Goal: Use online tool/utility: Utilize a website feature to perform a specific function

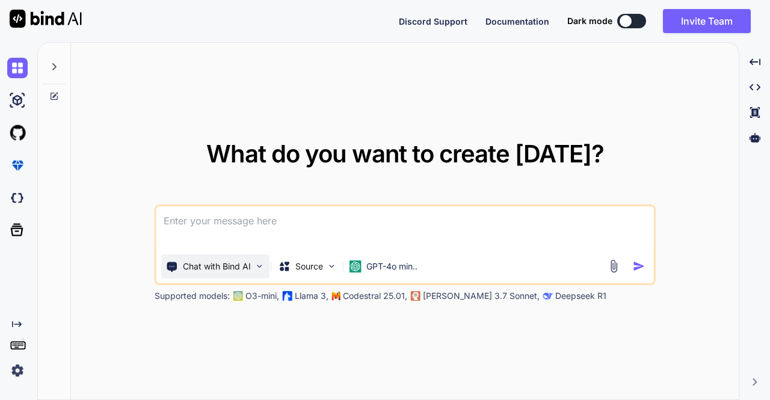
click at [255, 266] on img at bounding box center [259, 266] width 10 height 10
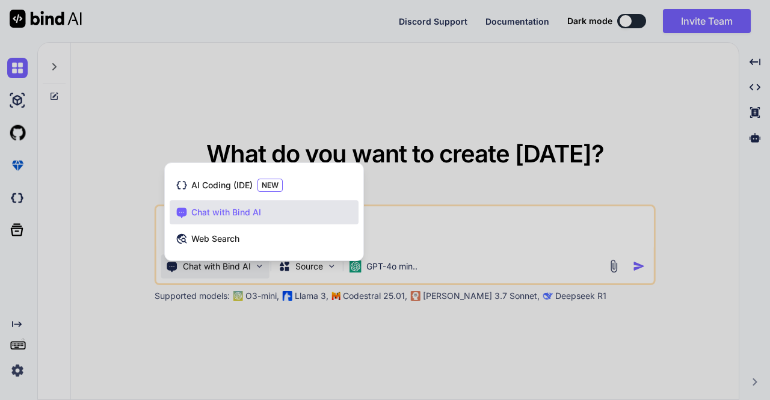
click at [255, 266] on div at bounding box center [385, 200] width 770 height 400
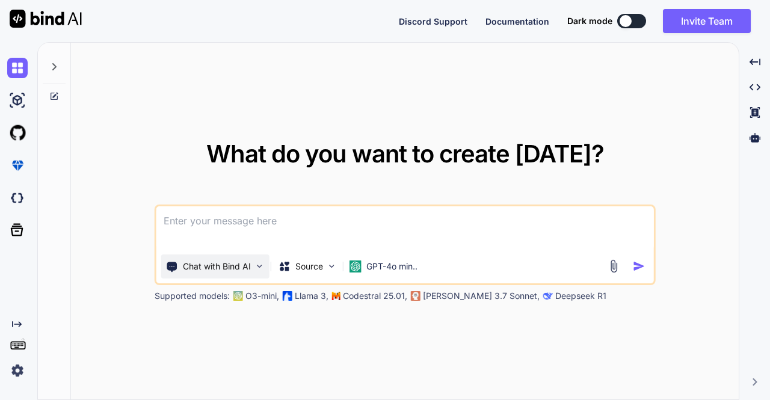
click at [255, 266] on img at bounding box center [259, 266] width 10 height 10
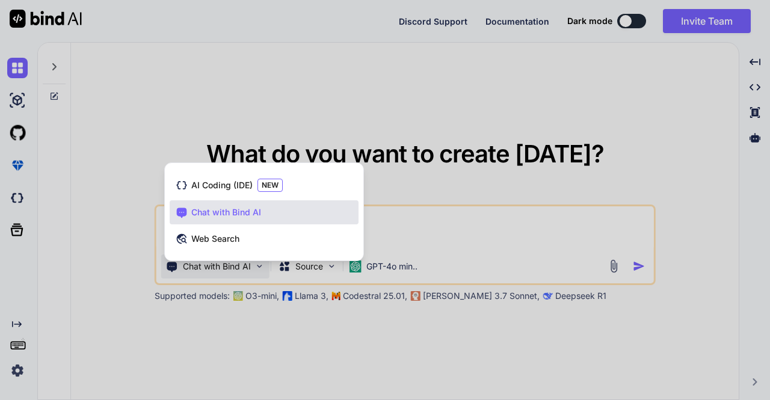
click at [255, 266] on div at bounding box center [385, 200] width 770 height 400
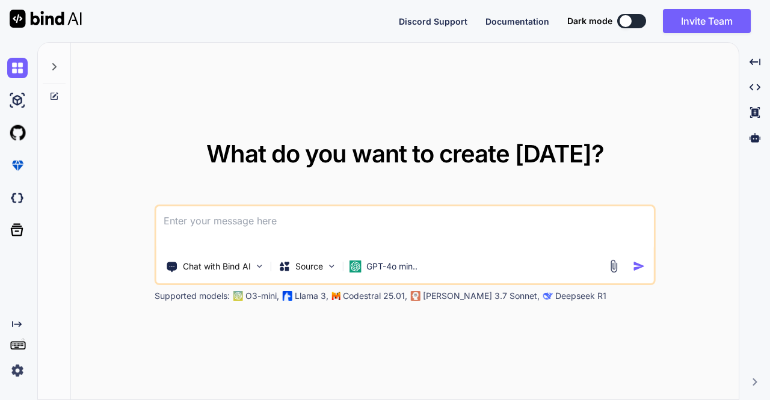
click at [57, 61] on div at bounding box center [54, 64] width 23 height 42
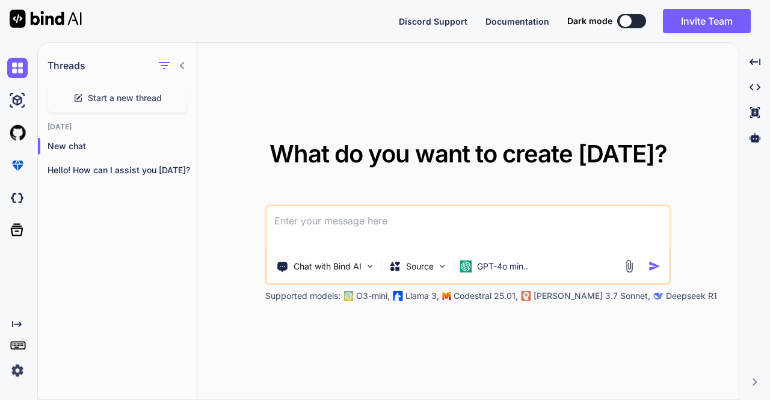
click at [180, 66] on icon at bounding box center [182, 65] width 4 height 7
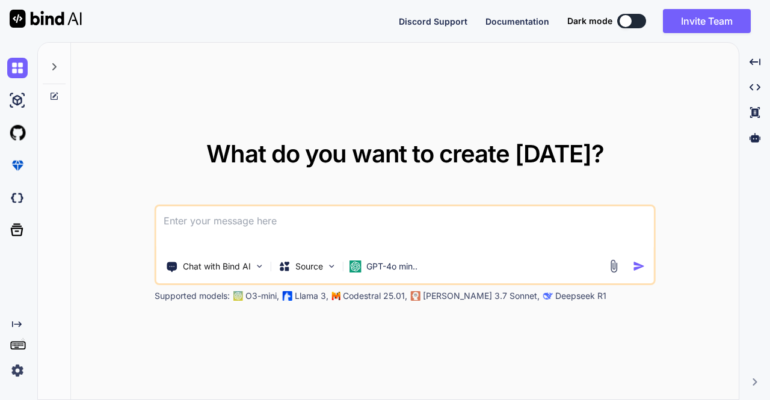
click at [725, 114] on div "What do you want to create today? Chat with Bind AI Source GPT-4o min.. Support…" at bounding box center [405, 222] width 668 height 358
click at [758, 57] on icon "Created with Pixso." at bounding box center [754, 62] width 11 height 11
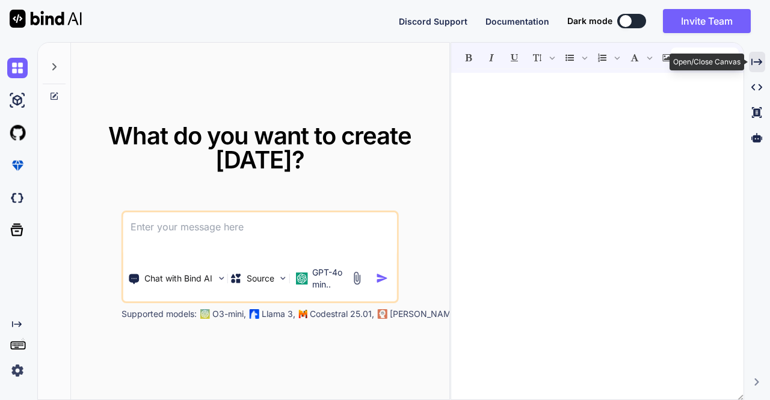
click at [759, 57] on icon "Created with Pixso." at bounding box center [756, 62] width 11 height 11
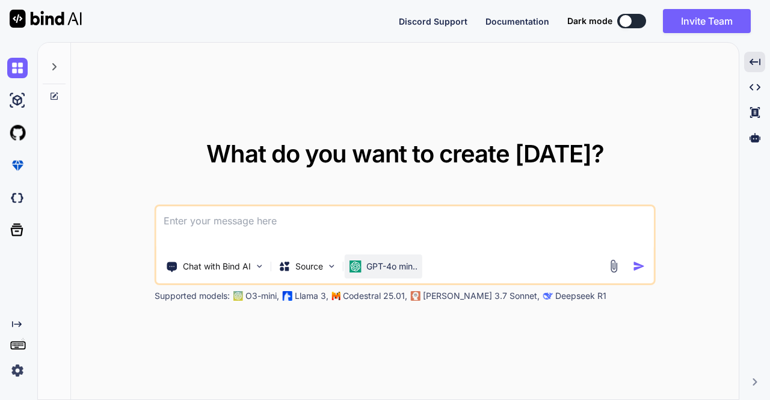
click at [372, 267] on p "GPT-4o min.." at bounding box center [391, 266] width 51 height 12
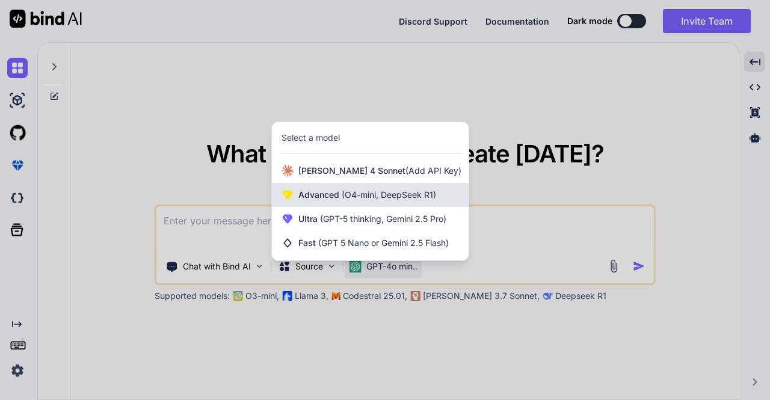
click at [363, 199] on span "(O4-mini, DeepSeek R1)" at bounding box center [387, 194] width 97 height 10
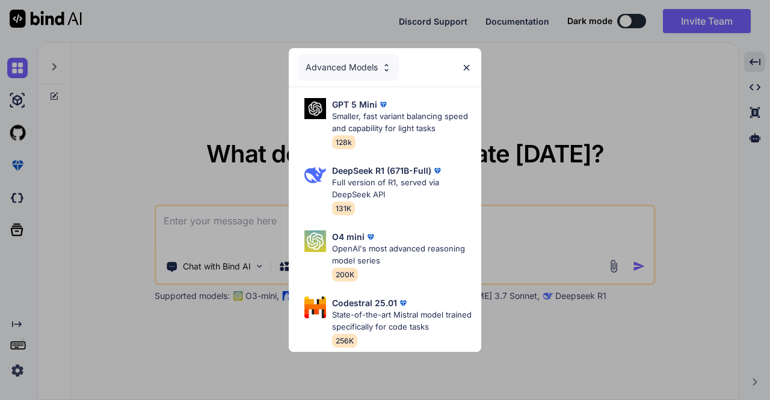
click at [466, 63] on img at bounding box center [466, 68] width 10 height 10
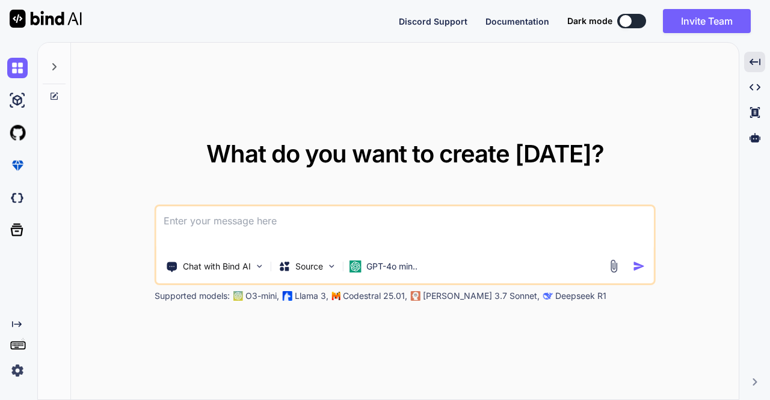
click at [417, 234] on textarea at bounding box center [404, 228] width 497 height 45
click at [7, 327] on icon "Created with Pixso." at bounding box center [14, 324] width 14 height 10
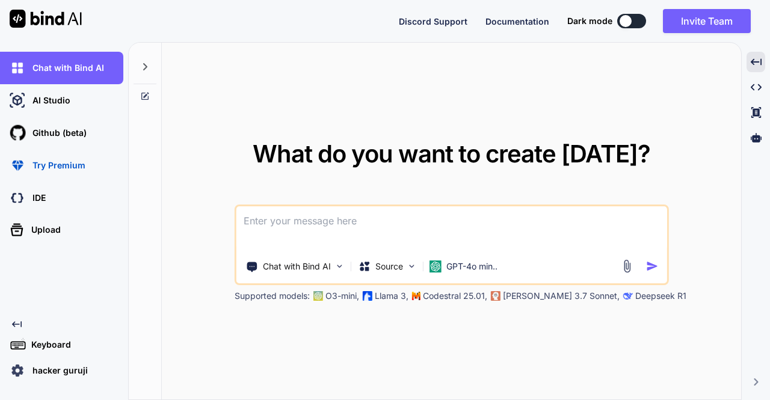
click at [19, 328] on icon "Created with Pixso." at bounding box center [17, 324] width 10 height 10
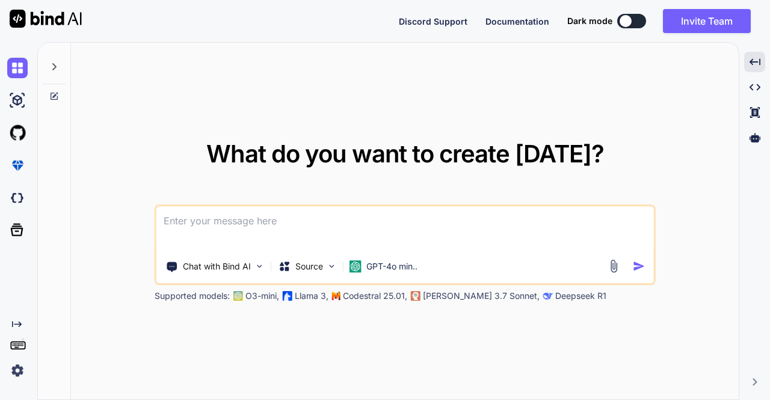
click at [18, 371] on img at bounding box center [17, 370] width 20 height 20
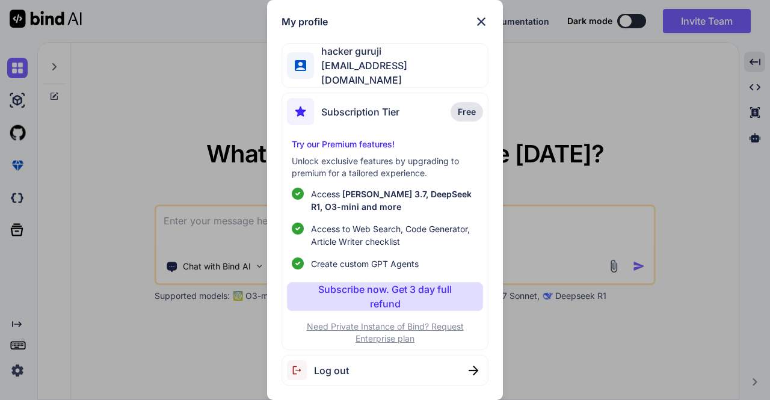
click at [479, 26] on img at bounding box center [481, 21] width 14 height 14
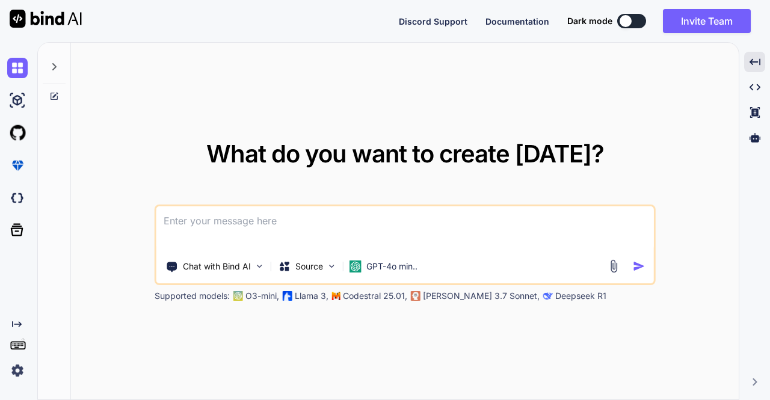
click at [237, 224] on textarea at bounding box center [404, 228] width 497 height 45
click at [229, 225] on textarea at bounding box center [404, 228] width 497 height 45
paste textarea "{"authorization":"Bearer eyJhbGciOiJSUzI1NiIsInR5cCIgOiAiSldUIiwia2lkIiA6ICItRj…"
type textarea "x"
type textarea "{"authorization":"Bearer eyJhbGciOiJSUzI1NiIsInR5cCIgOiAiSldUIiwia2lkIiA6ICItRj…"
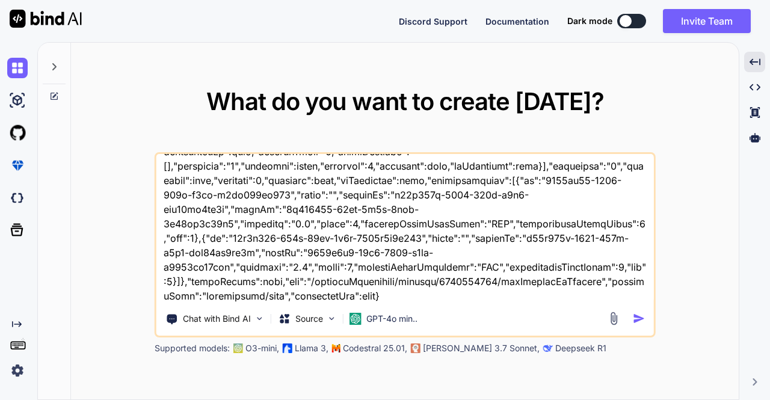
scroll to position [16445, 0]
type textarea "x"
type textarea "{"authorization":"Bearer eyJhbGciOiJSUzI1NiIsInR5cCIgOiAiSldUIiwia2lkIiA6ICItRj…"
click at [406, 297] on textarea at bounding box center [404, 228] width 497 height 149
type textarea "x"
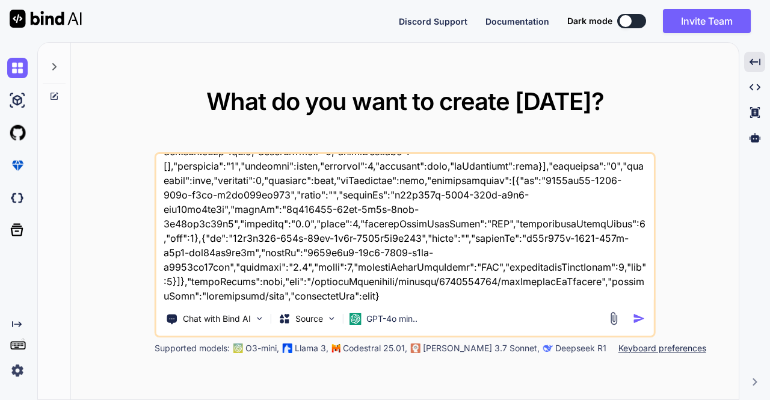
type textarea "{"authorization":"Bearer eyJhbGciOiJSUzI1NiIsInR5cCIgOiAiSldUIiwia2lkIiA6ICItRj…"
click at [406, 297] on textarea at bounding box center [404, 228] width 497 height 149
type textarea "x"
type textarea "{"authorization":"Bearer eyJhbGciOiJSUzI1NiIsInR5cCIgOiAiSldUIiwia2lkIiA6ICItRj…"
type textarea "x"
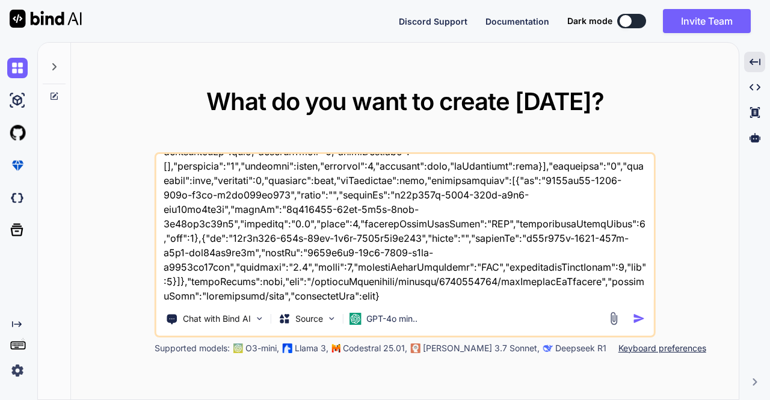
type textarea "{"authorization":"Bearer eyJhbGciOiJSUzI1NiIsInR5cCIgOiAiSldUIiwia2lkIiA6ICItRj…"
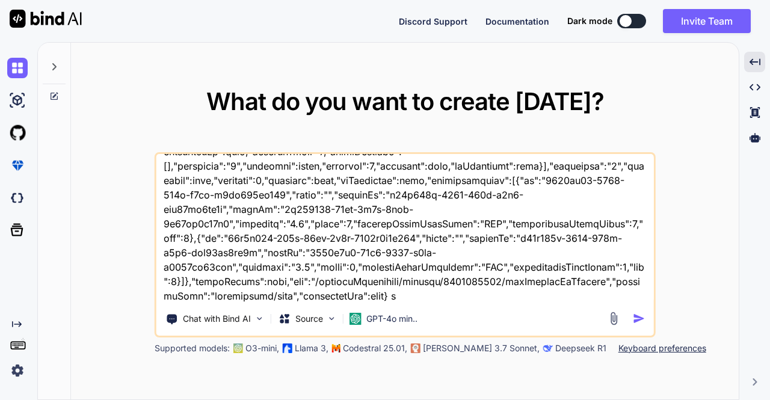
type textarea "x"
type textarea "{"authorization":"Bearer eyJhbGciOiJSUzI1NiIsInR5cCIgOiAiSldUIiwia2lkIiA6ICItRj…"
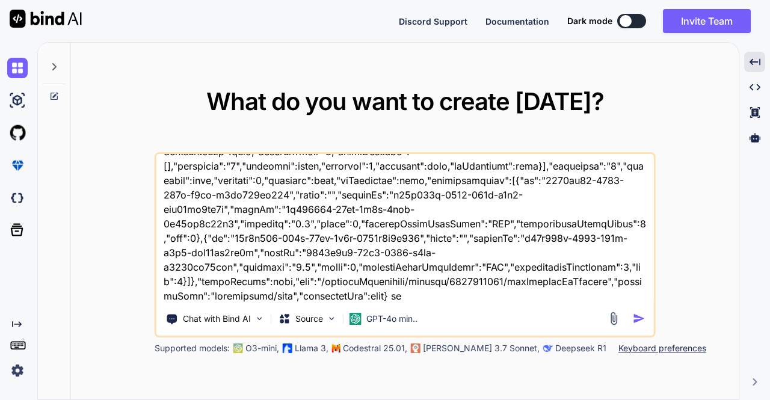
type textarea "x"
type textarea "{"authorization":"Bearer eyJhbGciOiJSUzI1NiIsInR5cCIgOiAiSldUIiwia2lkIiA6ICItRj…"
type textarea "x"
type textarea "{"authorization":"Bearer eyJhbGciOiJSUzI1NiIsInR5cCIgOiAiSldUIiwia2lkIiA6ICItRj…"
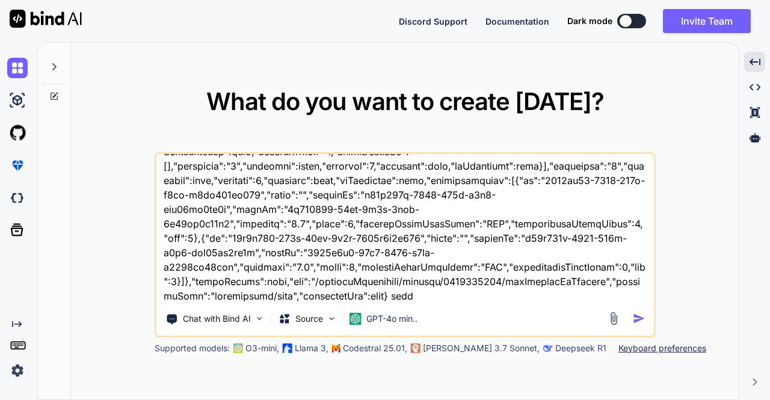
type textarea "x"
type textarea "{"authorization":"Bearer eyJhbGciOiJSUzI1NiIsInR5cCIgOiAiSldUIiwia2lkIiA6ICItRj…"
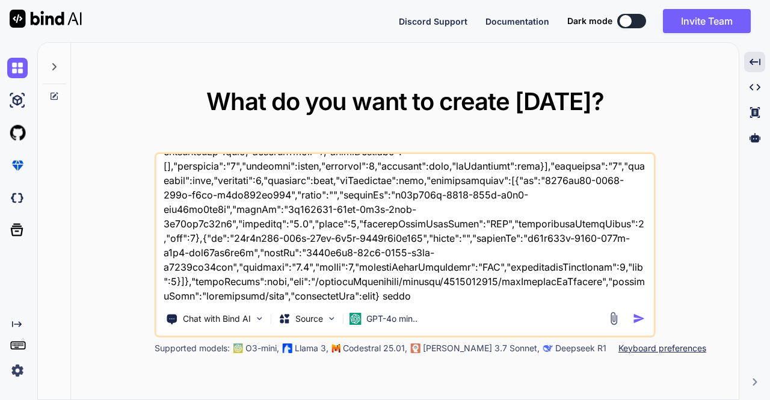
type textarea "x"
type textarea "{"authorization":"Bearer eyJhbGciOiJSUzI1NiIsInR5cCIgOiAiSldUIiwia2lkIiA6ICItRj…"
type textarea "x"
type textarea "{"authorization":"Bearer eyJhbGciOiJSUzI1NiIsInR5cCIgOiAiSldUIiwia2lkIiA6ICItRj…"
type textarea "x"
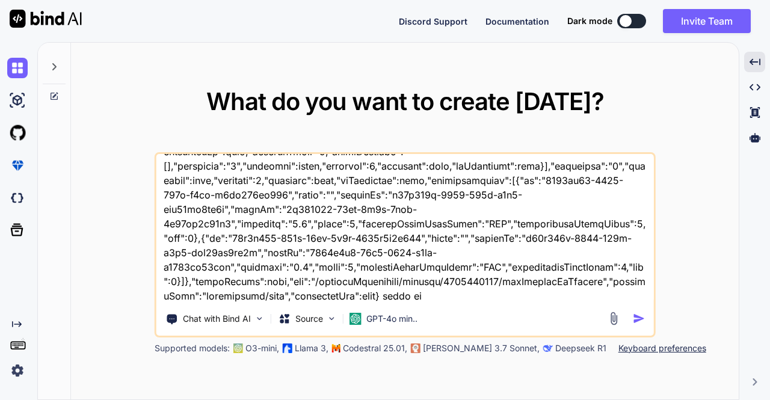
type textarea "{"authorization":"Bearer eyJhbGciOiJSUzI1NiIsInR5cCIgOiAiSldUIiwia2lkIiA6ICItRj…"
type textarea "x"
type textarea "{"authorization":"Bearer eyJhbGciOiJSUzI1NiIsInR5cCIgOiAiSldUIiwia2lkIiA6ICItRj…"
type textarea "x"
type textarea "{"authorization":"Bearer eyJhbGciOiJSUzI1NiIsInR5cCIgOiAiSldUIiwia2lkIiA6ICItRj…"
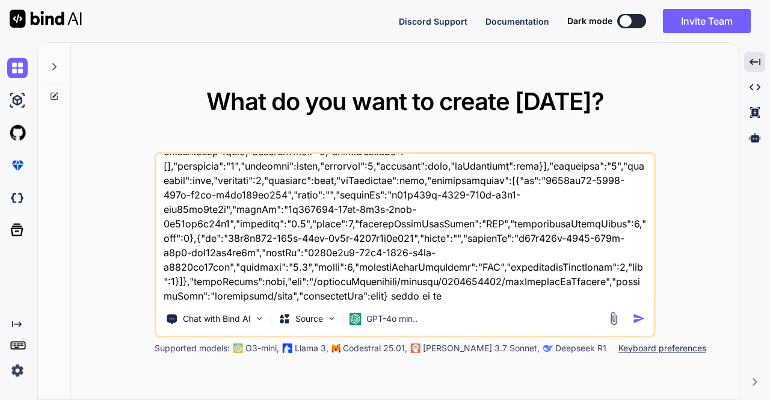
type textarea "x"
type textarea "{"authorization":"Bearer eyJhbGciOiJSUzI1NiIsInR5cCIgOiAiSldUIiwia2lkIiA6ICItRj…"
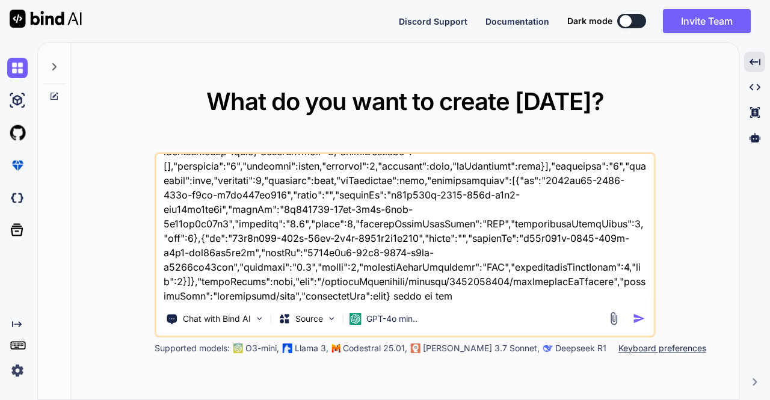
type textarea "x"
type textarea "{"authorization":"Bearer eyJhbGciOiJSUzI1NiIsInR5cCIgOiAiSldUIiwia2lkIiA6ICItRj…"
type textarea "x"
type textarea "{"authorization":"Bearer eyJhbGciOiJSUzI1NiIsInR5cCIgOiAiSldUIiwia2lkIiA6ICItRj…"
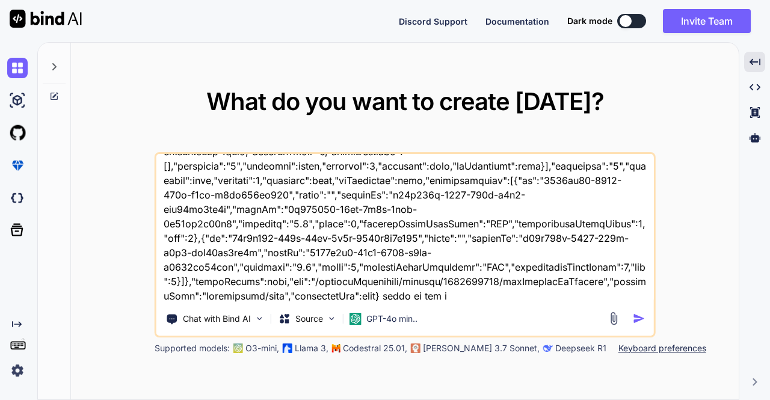
type textarea "x"
type textarea "{"authorization":"Bearer eyJhbGciOiJSUzI1NiIsInR5cCIgOiAiSldUIiwia2lkIiA6ICItRj…"
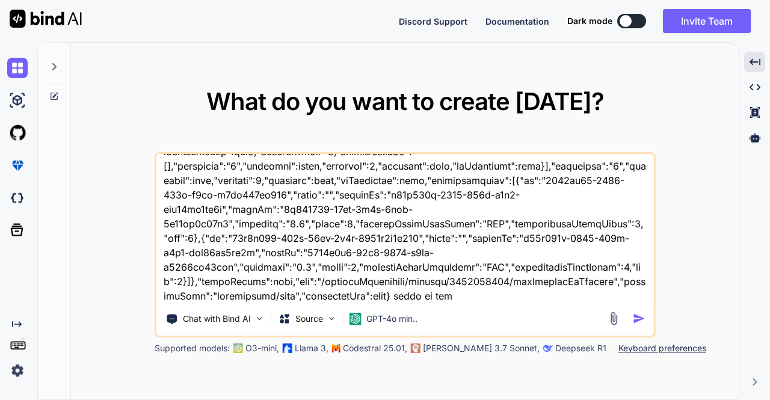
type textarea "x"
type textarea "{"authorization":"Bearer eyJhbGciOiJSUzI1NiIsInR5cCIgOiAiSldUIiwia2lkIiA6ICItRj…"
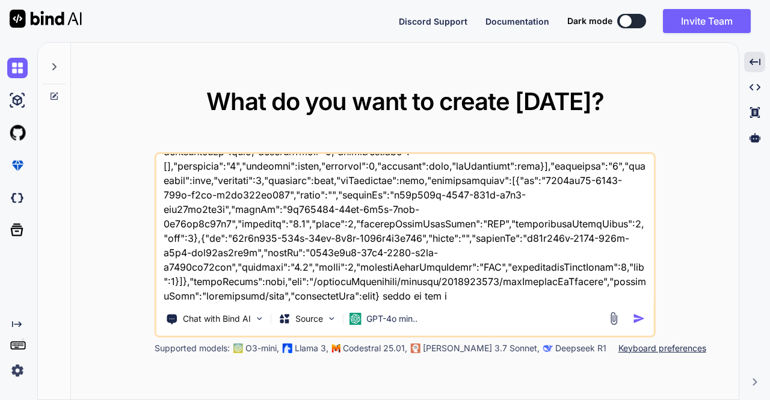
type textarea "x"
type textarea "{"authorization":"Bearer eyJhbGciOiJSUzI1NiIsInR5cCIgOiAiSldUIiwia2lkIiA6ICItRj…"
type textarea "x"
type textarea "{"authorization":"Bearer eyJhbGciOiJSUzI1NiIsInR5cCIgOiAiSldUIiwia2lkIiA6ICItRj…"
type textarea "x"
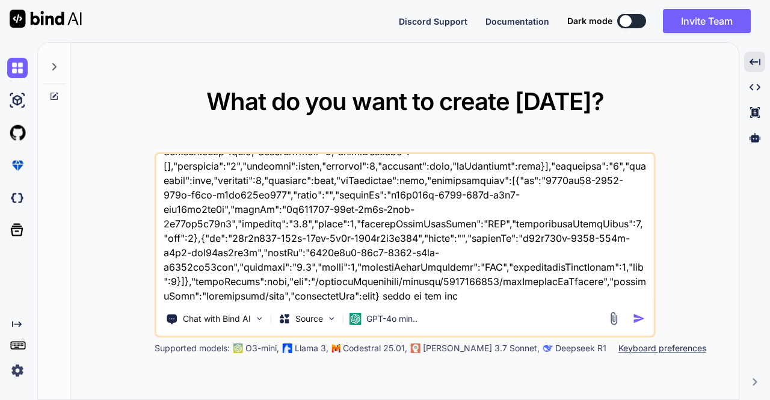
type textarea "{"authorization":"Bearer eyJhbGciOiJSUzI1NiIsInR5cCIgOiAiSldUIiwia2lkIiA6ICItRj…"
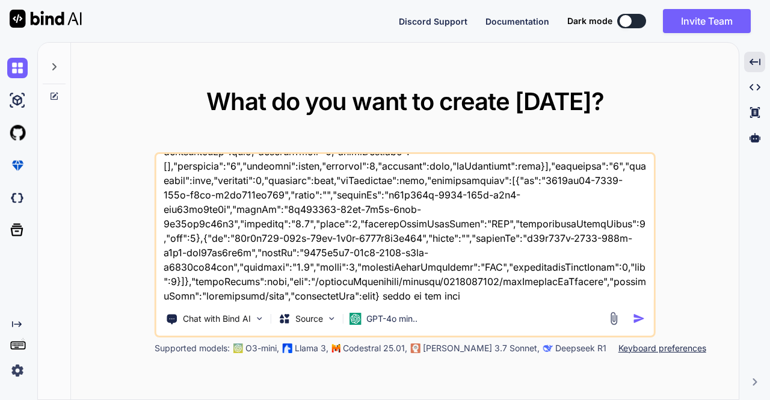
type textarea "x"
type textarea "{"authorization":"Bearer eyJhbGciOiJSUzI1NiIsInR5cCIgOiAiSldUIiwia2lkIiA6ICItRj…"
type textarea "x"
type textarea "{"authorization":"Bearer eyJhbGciOiJSUzI1NiIsInR5cCIgOiAiSldUIiwia2lkIiA6ICItRj…"
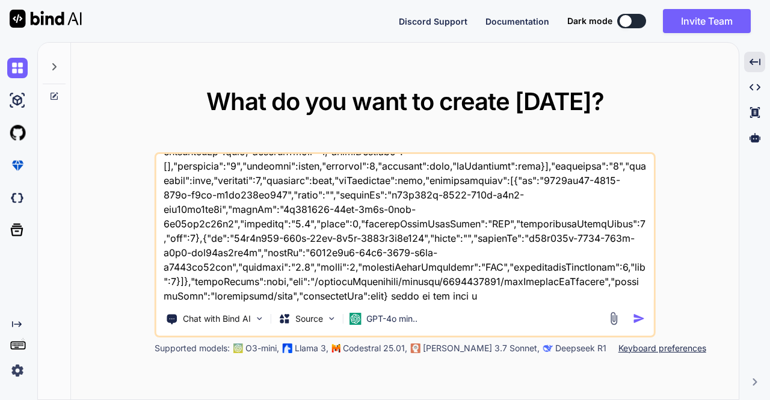
type textarea "x"
type textarea "{"authorization":"Bearer eyJhbGciOiJSUzI1NiIsInR5cCIgOiAiSldUIiwia2lkIiA6ICItRj…"
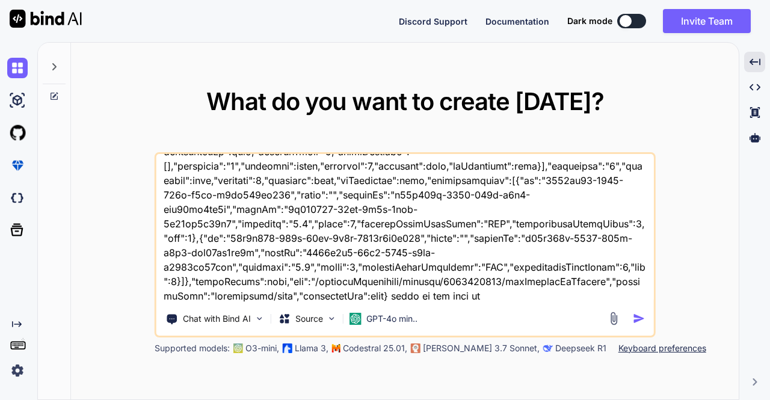
type textarea "x"
type textarea "{"authorization":"Bearer eyJhbGciOiJSUzI1NiIsInR5cCIgOiAiSldUIiwia2lkIiA6ICItRj…"
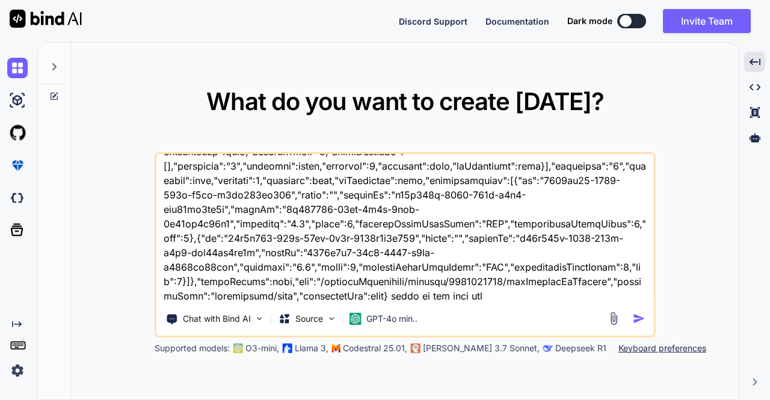
type textarea "x"
type textarea "{"authorization":"Bearer eyJhbGciOiJSUzI1NiIsInR5cCIgOiAiSldUIiwia2lkIiA6ICItRj…"
type textarea "x"
type textarea "{"authorization":"Bearer eyJhbGciOiJSUzI1NiIsInR5cCIgOiAiSldUIiwia2lkIiA6ICItRj…"
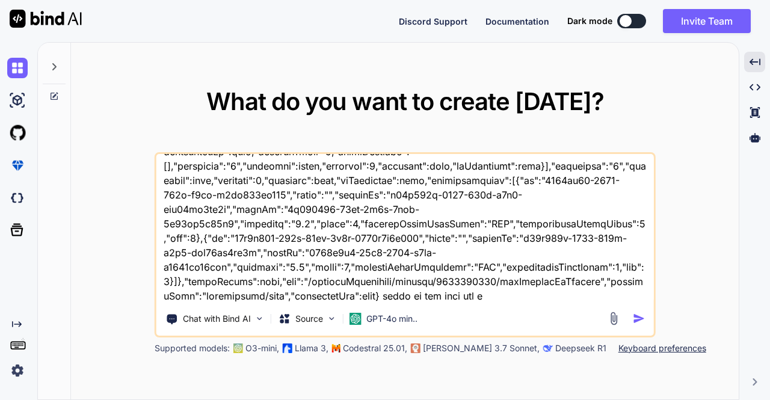
type textarea "x"
type textarea "{"authorization":"Bearer eyJhbGciOiJSUzI1NiIsInR5cCIgOiAiSldUIiwia2lkIiA6ICItRj…"
type textarea "x"
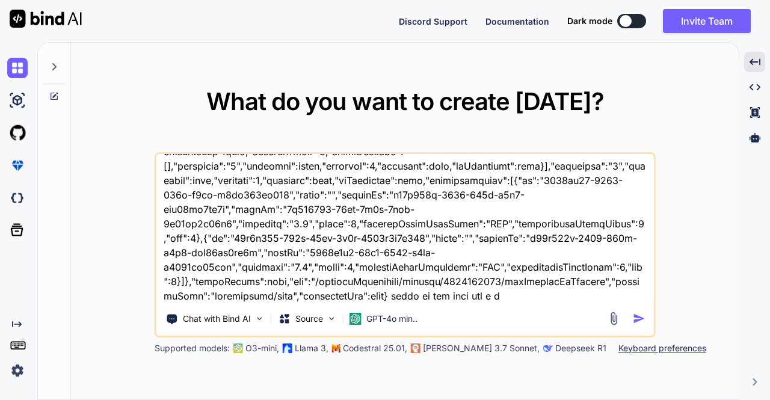
type textarea "{"authorization":"Bearer eyJhbGciOiJSUzI1NiIsInR5cCIgOiAiSldUIiwia2lkIiA6ICItRj…"
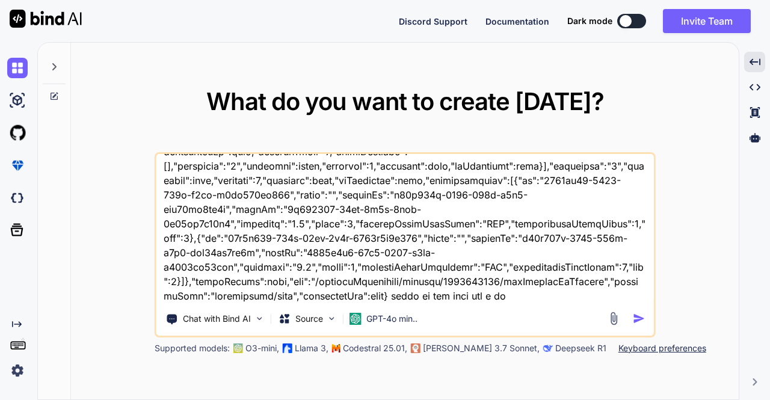
type textarea "x"
type textarea "{"authorization":"Bearer eyJhbGciOiJSUzI1NiIsInR5cCIgOiAiSldUIiwia2lkIiA6ICItRj…"
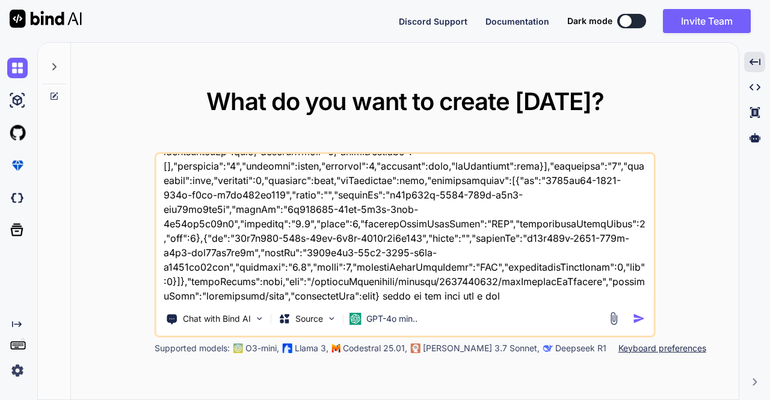
type textarea "x"
type textarea "{"authorization":"Bearer eyJhbGciOiJSUzI1NiIsInR5cCIgOiAiSldUIiwia2lkIiA6ICItRj…"
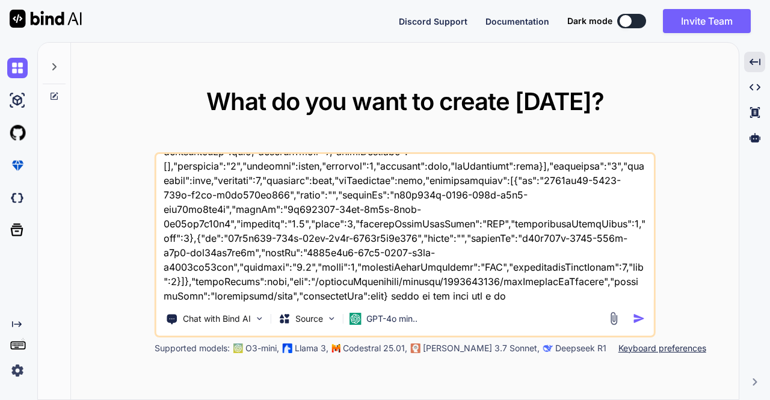
type textarea "x"
type textarea "{"authorization":"Bearer eyJhbGciOiJSUzI1NiIsInR5cCIgOiAiSldUIiwia2lkIiA6ICItRj…"
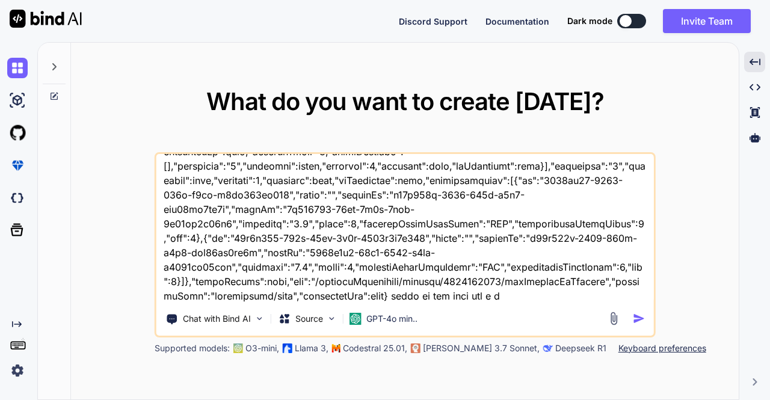
type textarea "x"
type textarea "{"authorization":"Bearer eyJhbGciOiJSUzI1NiIsInR5cCIgOiAiSldUIiwia2lkIiA6ICItRj…"
type textarea "x"
type textarea "{"authorization":"Bearer eyJhbGciOiJSUzI1NiIsInR5cCIgOiAiSldUIiwia2lkIiA6ICItRj…"
type textarea "x"
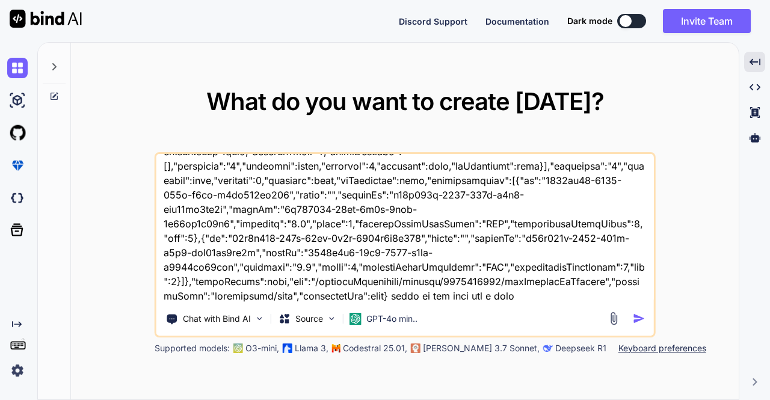
type textarea "{"authorization":"Bearer eyJhbGciOiJSUzI1NiIsInR5cCIgOiAiSldUIiwia2lkIiA6ICItRj…"
type textarea "x"
type textarea "{"authorization":"Bearer eyJhbGciOiJSUzI1NiIsInR5cCIgOiAiSldUIiwia2lkIiA6ICItRj…"
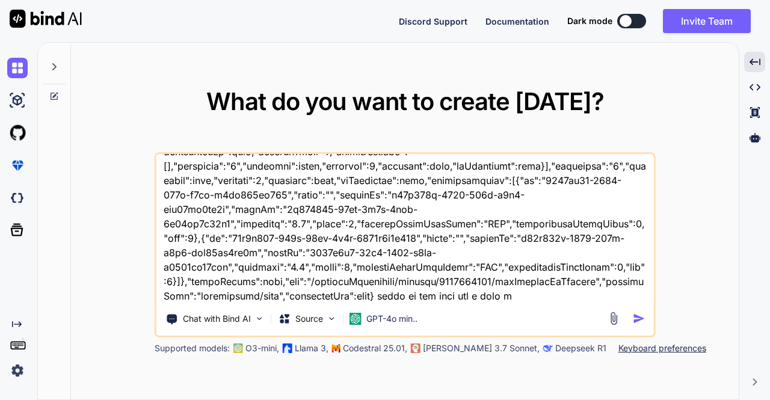
type textarea "x"
type textarea "{"authorization":"Bearer eyJhbGciOiJSUzI1NiIsInR5cCIgOiAiSldUIiwia2lkIiA6ICItRj…"
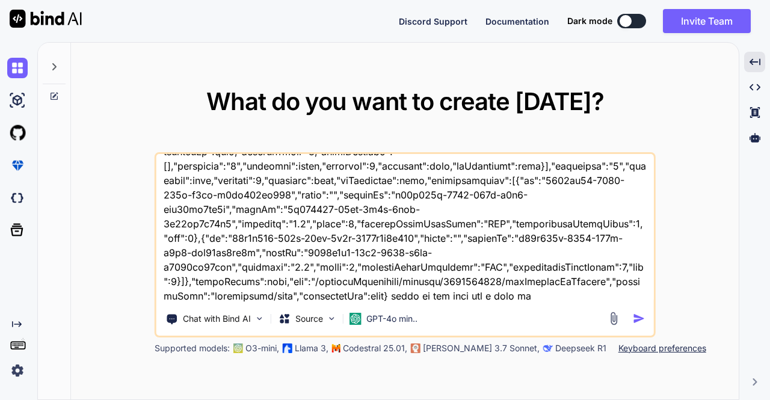
type textarea "x"
type textarea "{"authorization":"Bearer eyJhbGciOiJSUzI1NiIsInR5cCIgOiAiSldUIiwia2lkIiA6ICItRj…"
type textarea "x"
type textarea "{"authorization":"Bearer eyJhbGciOiJSUzI1NiIsInR5cCIgOiAiSldUIiwia2lkIiA6ICItRj…"
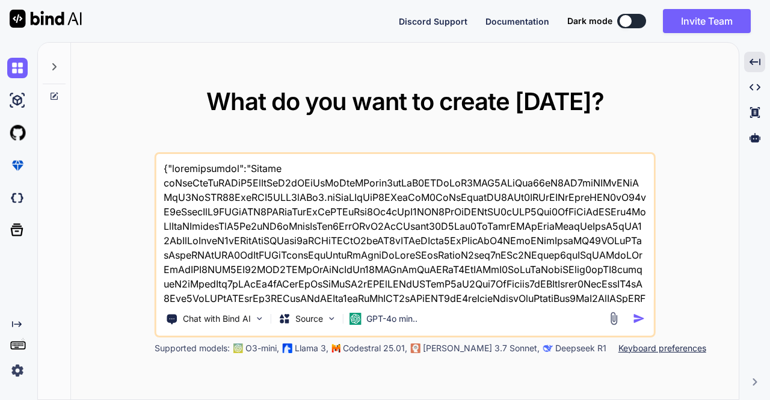
scroll to position [16459, 0]
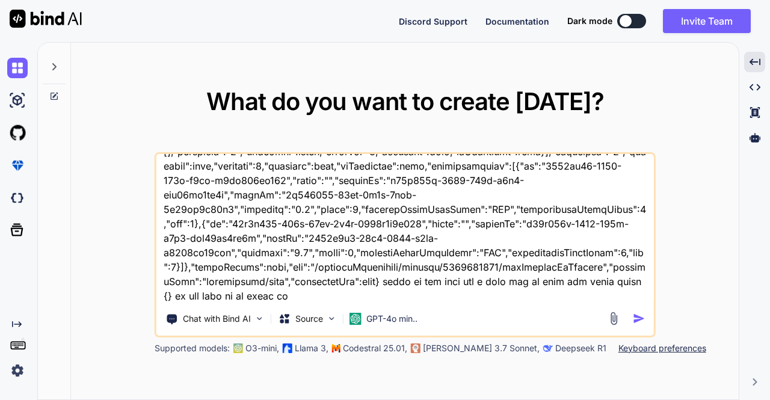
drag, startPoint x: 307, startPoint y: 298, endPoint x: 143, endPoint y: 301, distance: 164.3
click at [307, 298] on textarea at bounding box center [404, 228] width 497 height 149
click at [167, 297] on textarea at bounding box center [404, 228] width 497 height 149
paste textarea "Offer Product Bandwidth Value Plan Name Discount Amount Quantity Distance ARC O…"
type textarea "x"
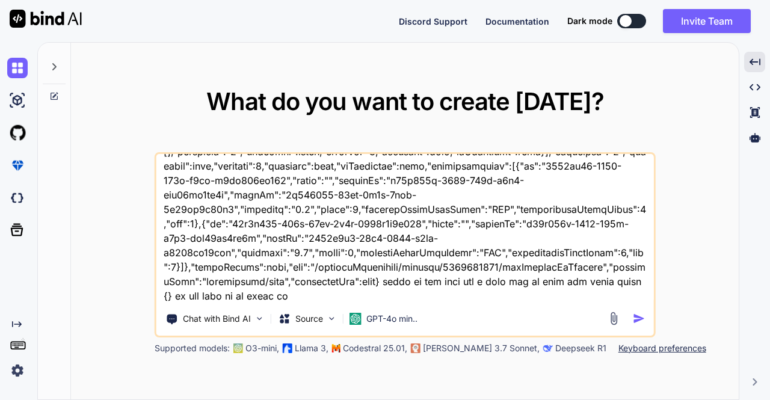
type textarea "{"authorization":"[AUTH_TOKEN].eyJleHAiOjE3NTgwMjQ4MzYsImlhdCI6MTc1ODAyNDUzNiwi…"
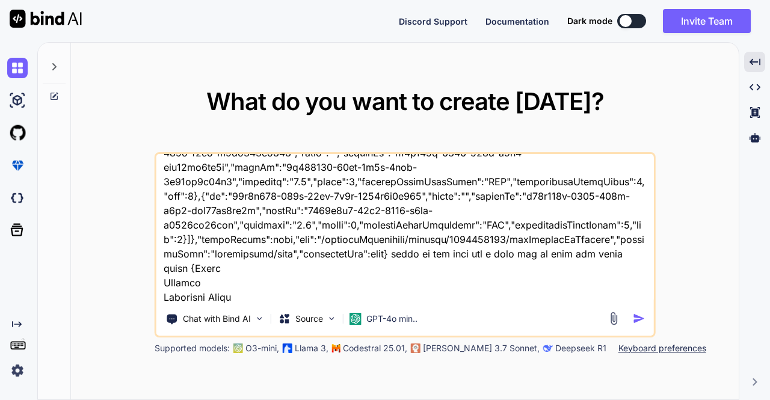
scroll to position [17008, 0]
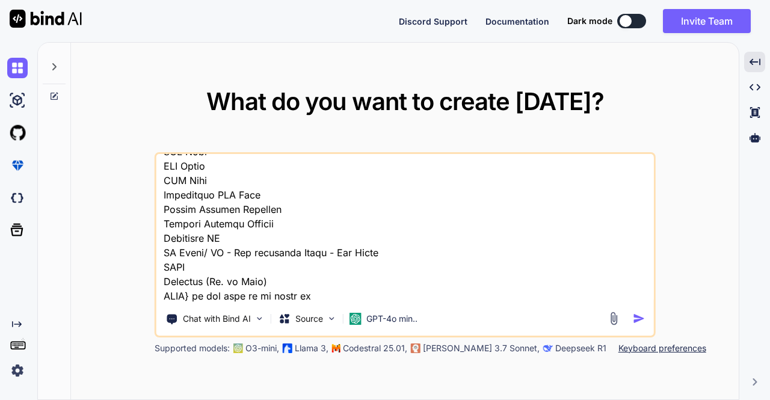
click at [311, 265] on textarea at bounding box center [404, 228] width 497 height 149
type textarea "x"
type textarea "{"authorization":"[AUTH_TOKEN].eyJleHAiOjE3NTgwMjQ4MzYsImlhdCI6MTc1ODAyNDUzNiwi…"
type textarea "x"
type textarea "{"authorization":"[AUTH_TOKEN].eyJleHAiOjE3NTgwMjQ4MzYsImlhdCI6MTc1ODAyNDUzNiwi…"
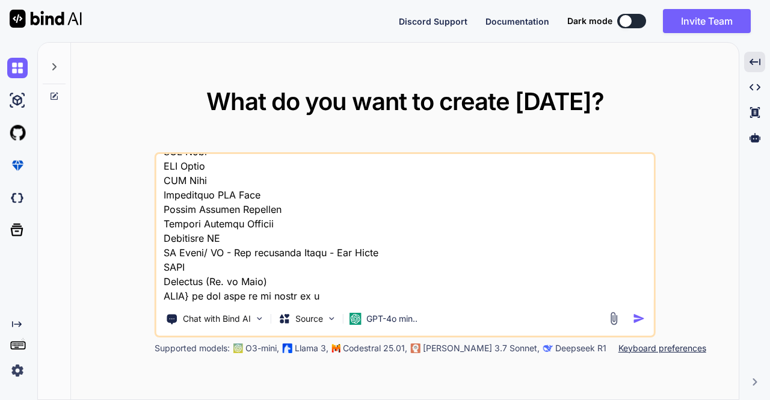
type textarea "x"
type textarea "{"authorization":"[AUTH_TOKEN].eyJleHAiOjE3NTgwMjQ4MzYsImlhdCI6MTc1ODAyNDUzNiwi…"
type textarea "x"
type textarea "{"authorization":"[AUTH_TOKEN].eyJleHAiOjE3NTgwMjQ4MzYsImlhdCI6MTc1ODAyNDUzNiwi…"
type textarea "x"
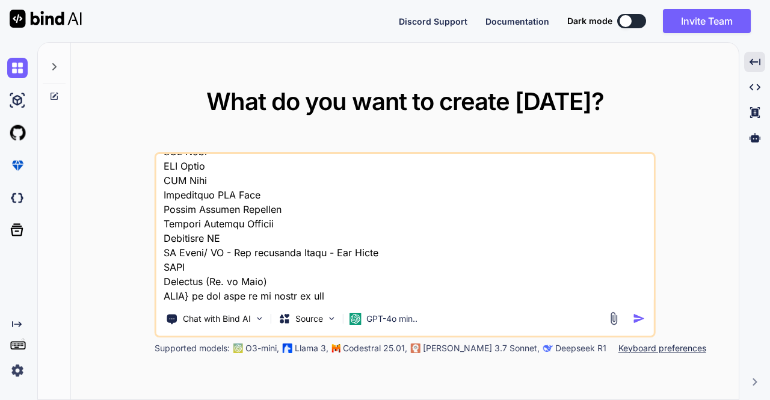
type textarea "{"authorization":"[AUTH_TOKEN].eyJleHAiOjE3NTgwMjQ4MzYsImlhdCI6MTc1ODAyNDUzNiwi…"
type textarea "x"
type textarea "{"authorization":"[AUTH_TOKEN].eyJleHAiOjE3NTgwMjQ4MzYsImlhdCI6MTc1ODAyNDUzNiwi…"
type textarea "x"
type textarea "{"authorization":"[AUTH_TOKEN].eyJleHAiOjE3NTgwMjQ4MzYsImlhdCI6MTc1ODAyNDUzNiwi…"
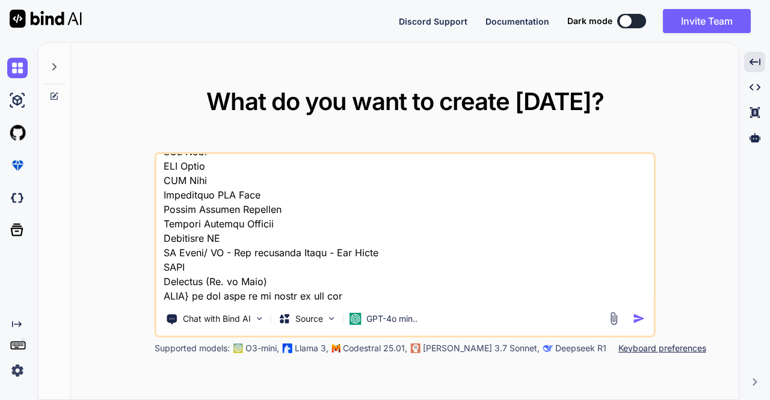
type textarea "x"
type textarea "{"authorization":"[AUTH_TOKEN].eyJleHAiOjE3NTgwMjQ4MzYsImlhdCI6MTc1ODAyNDUzNiwi…"
type textarea "x"
type textarea "{"authorization":"[AUTH_TOKEN].eyJleHAiOjE3NTgwMjQ4MzYsImlhdCI6MTc1ODAyNDUzNiwi…"
type textarea "x"
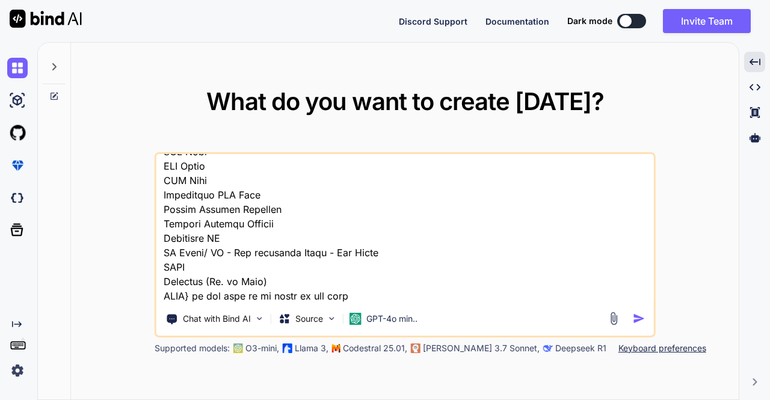
type textarea "{"authorization":"[AUTH_TOKEN].eyJleHAiOjE3NTgwMjQ4MzYsImlhdCI6MTc1ODAyNDUzNiwi…"
type textarea "x"
type textarea "{"authorization":"[AUTH_TOKEN].eyJleHAiOjE3NTgwMjQ4MzYsImlhdCI6MTc1ODAyNDUzNiwi…"
type textarea "x"
type textarea "{"authorization":"[AUTH_TOKEN].eyJleHAiOjE3NTgwMjQ4MzYsImlhdCI6MTc1ODAyNDUzNiwi…"
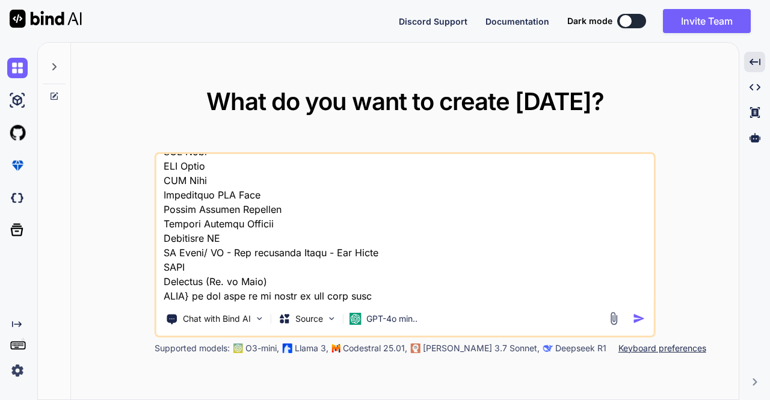
type textarea "x"
type textarea "{"authorization":"[AUTH_TOKEN].eyJleHAiOjE3NTgwMjQ4MzYsImlhdCI6MTc1ODAyNDUzNiwi…"
type textarea "x"
type textarea "{"authorization":"[AUTH_TOKEN].eyJleHAiOjE3NTgwMjQ4MzYsImlhdCI6MTc1ODAyNDUzNiwi…"
type textarea "x"
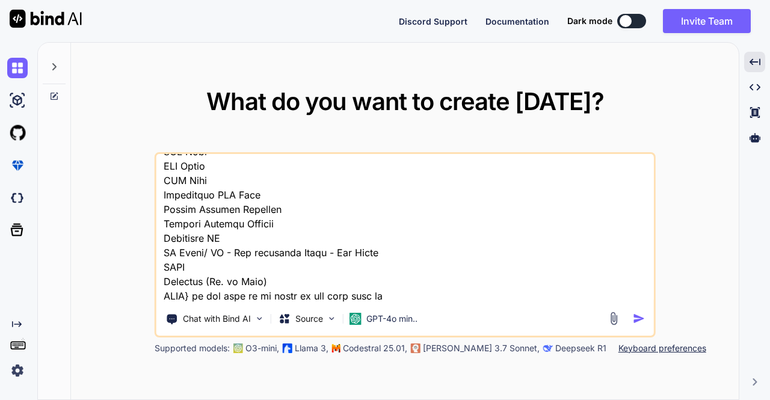
type textarea "{"authorization":"[AUTH_TOKEN].eyJleHAiOjE3NTgwMjQ4MzYsImlhdCI6MTc1ODAyNDUzNiwi…"
type textarea "x"
type textarea "{"authorization":"[AUTH_TOKEN].eyJleHAiOjE3NTgwMjQ4MzYsImlhdCI6MTc1ODAyNDUzNiwi…"
type textarea "x"
type textarea "{"authorization":"[AUTH_TOKEN].eyJleHAiOjE3NTgwMjQ4MzYsImlhdCI6MTc1ODAyNDUzNiwi…"
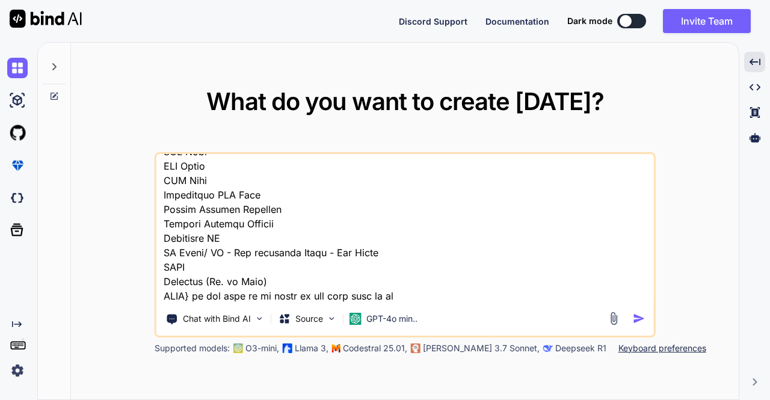
type textarea "x"
type textarea "{"authorization":"[AUTH_TOKEN].eyJleHAiOjE3NTgwMjQ4MzYsImlhdCI6MTc1ODAyNDUzNiwi…"
type textarea "x"
type textarea "{"authorization":"[AUTH_TOKEN].eyJleHAiOjE3NTgwMjQ4MzYsImlhdCI6MTc1ODAyNDUzNiwi…"
type textarea "x"
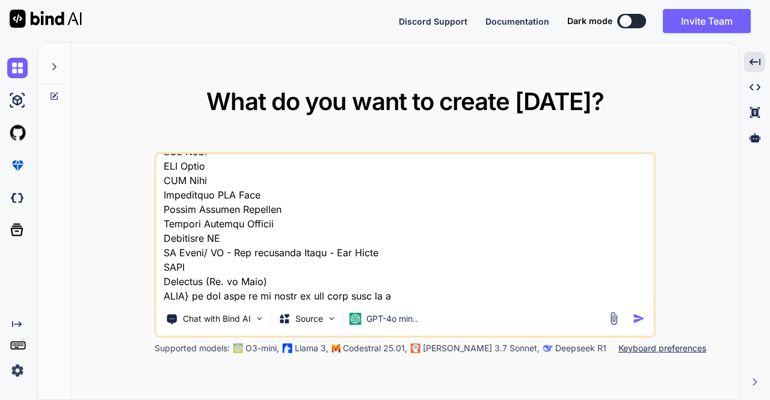
type textarea "{"authorization":"[AUTH_TOKEN].eyJleHAiOjE3NTgwMjQ4MzYsImlhdCI6MTc1ODAyNDUzNiwi…"
type textarea "x"
type textarea "{"authorization":"[AUTH_TOKEN].eyJleHAiOjE3NTgwMjQ4MzYsImlhdCI6MTc1ODAyNDUzNiwi…"
type textarea "x"
type textarea "{"authorization":"[AUTH_TOKEN].eyJleHAiOjE3NTgwMjQ4MzYsImlhdCI6MTc1ODAyNDUzNiwi…"
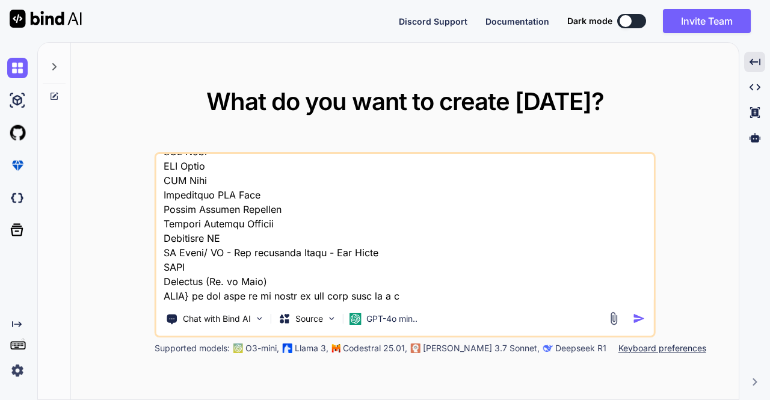
type textarea "x"
type textarea "{"authorization":"[AUTH_TOKEN].eyJleHAiOjE3NTgwMjQ4MzYsImlhdCI6MTc1ODAyNDUzNiwi…"
type textarea "x"
type textarea "{"authorization":"[AUTH_TOKEN].eyJleHAiOjE3NTgwMjQ4MzYsImlhdCI6MTc1ODAyNDUzNiwi…"
type textarea "x"
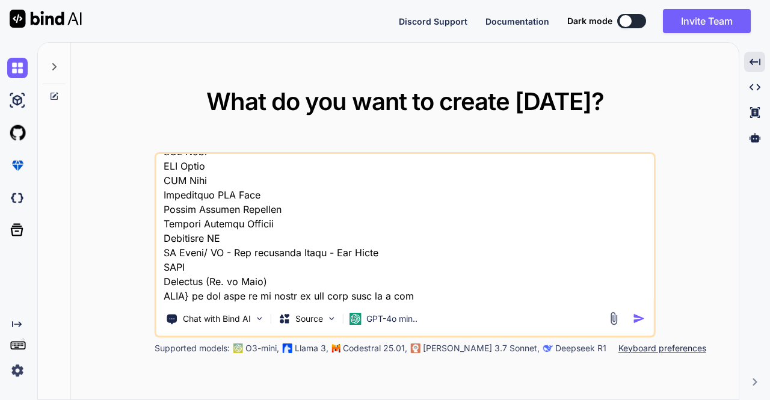
type textarea "{"authorization":"[AUTH_TOKEN].eyJleHAiOjE3NTgwMjQ4MzYsImlhdCI6MTc1ODAyNDUzNiwi…"
type textarea "x"
type textarea "{"authorization":"[AUTH_TOKEN].eyJleHAiOjE3NTgwMjQ4MzYsImlhdCI6MTc1ODAyNDUzNiwi…"
type textarea "x"
type textarea "{"authorization":"[AUTH_TOKEN].eyJleHAiOjE3NTgwMjQ4MzYsImlhdCI6MTc1ODAyNDUzNiwi…"
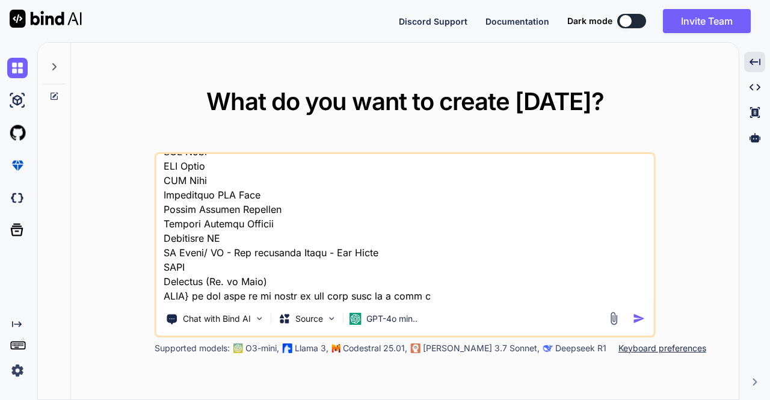
type textarea "x"
type textarea "{"authorization":"[AUTH_TOKEN].eyJleHAiOjE3NTgwMjQ4MzYsImlhdCI6MTc1ODAyNDUzNiwi…"
type textarea "x"
type textarea "{"authorization":"[AUTH_TOKEN].eyJleHAiOjE3NTgwMjQ4MzYsImlhdCI6MTc1ODAyNDUzNiwi…"
type textarea "x"
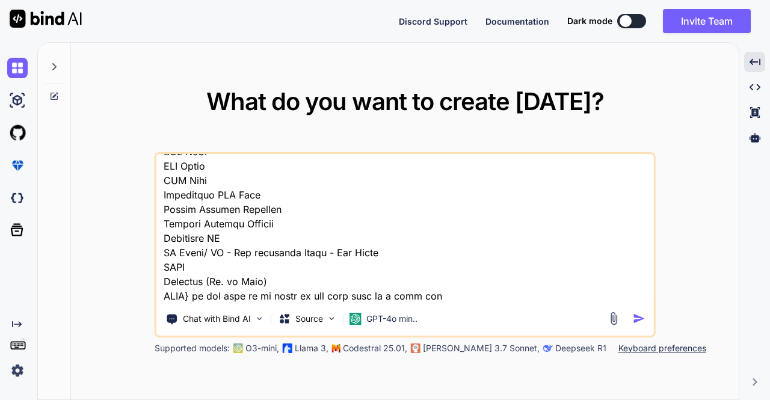
type textarea "{"authorization":"[AUTH_TOKEN].eyJleHAiOjE3NTgwMjQ4MzYsImlhdCI6MTc1ODAyNDUzNiwi…"
type textarea "x"
type textarea "{"authorization":"[AUTH_TOKEN].eyJleHAiOjE3NTgwMjQ4MzYsImlhdCI6MTc1ODAyNDUzNiwi…"
type textarea "x"
type textarea "{"authorization":"[AUTH_TOKEN].eyJleHAiOjE3NTgwMjQ4MzYsImlhdCI6MTc1ODAyNDUzNiwi…"
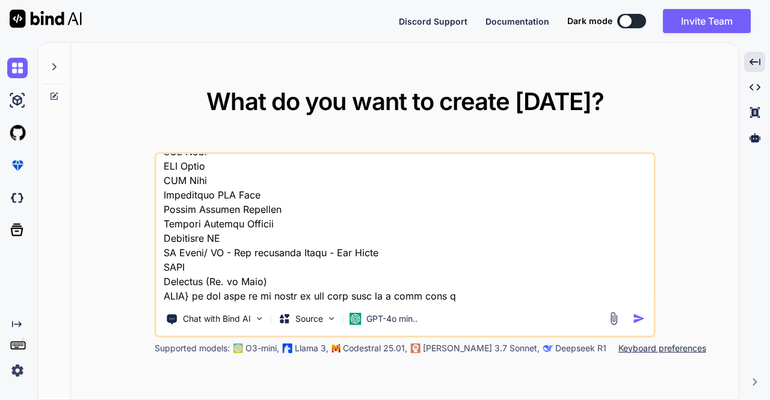
type textarea "x"
type textarea "{"authorization":"[AUTH_TOKEN].eyJleHAiOjE3NTgwMjQ4MzYsImlhdCI6MTc1ODAyNDUzNiwi…"
type textarea "x"
type textarea "{"authorization":"[AUTH_TOKEN].eyJleHAiOjE3NTgwMjQ4MzYsImlhdCI6MTc1ODAyNDUzNiwi…"
type textarea "x"
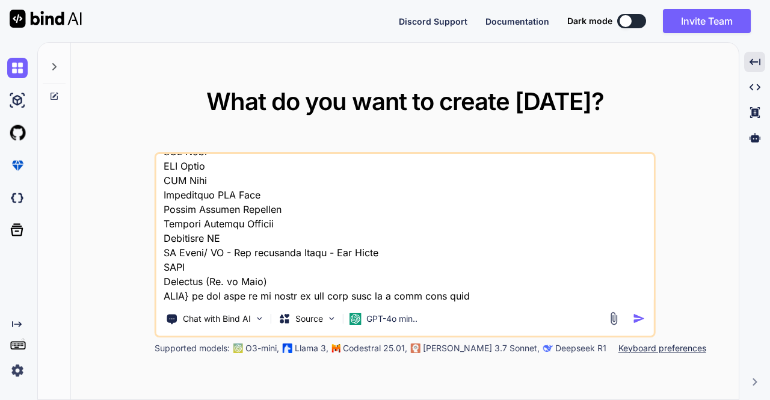
type textarea "{"authorization":"[AUTH_TOKEN].eyJleHAiOjE3NTgwMjQ4MzYsImlhdCI6MTc1ODAyNDUzNiwi…"
type textarea "x"
type textarea "{"authorization":"[AUTH_TOKEN].eyJleHAiOjE3NTgwMjQ4MzYsImlhdCI6MTc1ODAyNDUzNiwi…"
type textarea "x"
type textarea "{"authorization":"[AUTH_TOKEN].eyJleHAiOjE3NTgwMjQ4MzYsImlhdCI6MTc1ODAyNDUzNiwi…"
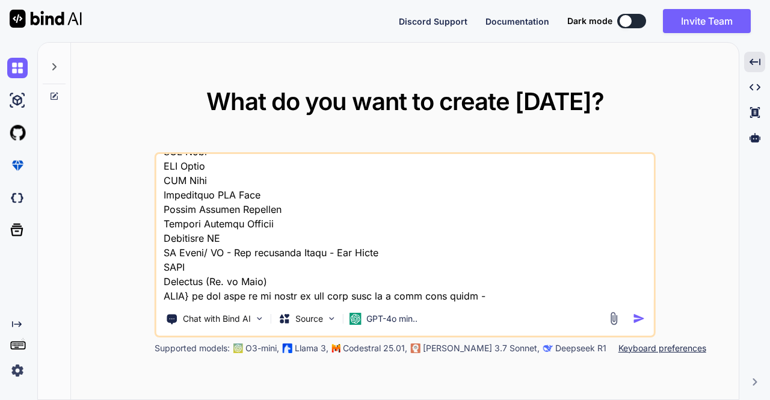
type textarea "x"
type textarea "{"authorization":"[AUTH_TOKEN].eyJleHAiOjE3NTgwMjQ4MzYsImlhdCI6MTc1ODAyNDUzNiwi…"
type textarea "x"
type textarea "{"authorization":"[AUTH_TOKEN].eyJleHAiOjE3NTgwMjQ4MzYsImlhdCI6MTc1ODAyNDUzNiwi…"
type textarea "x"
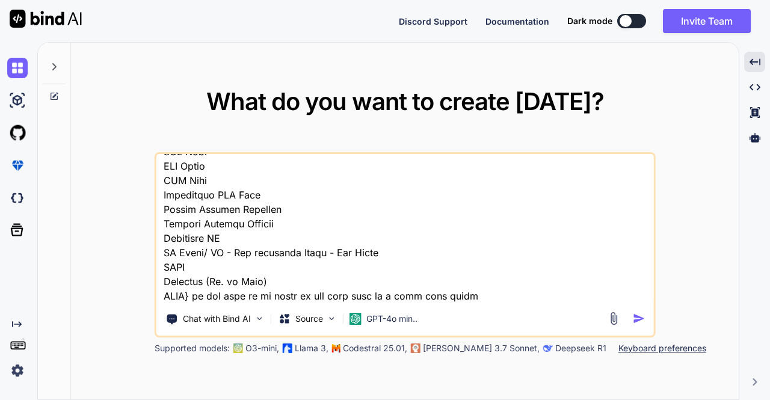
type textarea "{"authorization":"[AUTH_TOKEN].eyJleHAiOjE3NTgwMjQ4MzYsImlhdCI6MTc1ODAyNDUzNiwi…"
type textarea "x"
type textarea "{"authorization":"[AUTH_TOKEN].eyJleHAiOjE3NTgwMjQ4MzYsImlhdCI6MTc1ODAyNDUzNiwi…"
type textarea "x"
type textarea "{"authorization":"[AUTH_TOKEN].eyJleHAiOjE3NTgwMjQ4MzYsImlhdCI6MTc1ODAyNDUzNiwi…"
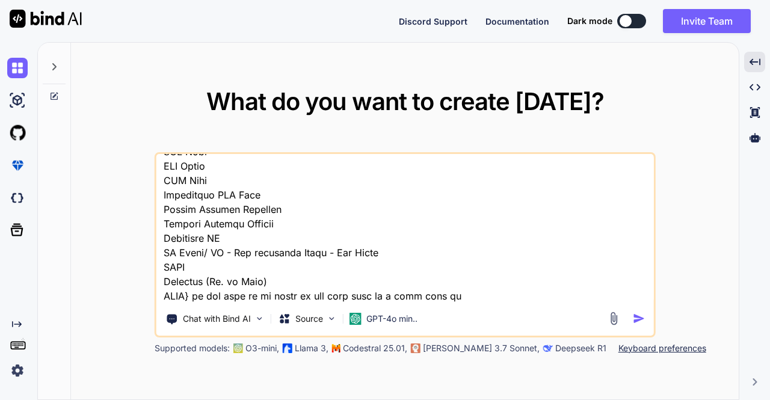
type textarea "x"
type textarea "{"authorization":"[AUTH_TOKEN].eyJleHAiOjE3NTgwMjQ4MzYsImlhdCI6MTc1ODAyNDUzNiwi…"
type textarea "x"
type textarea "{"authorization":"[AUTH_TOKEN].eyJleHAiOjE3NTgwMjQ4MzYsImlhdCI6MTc1ODAyNDUzNiwi…"
type textarea "x"
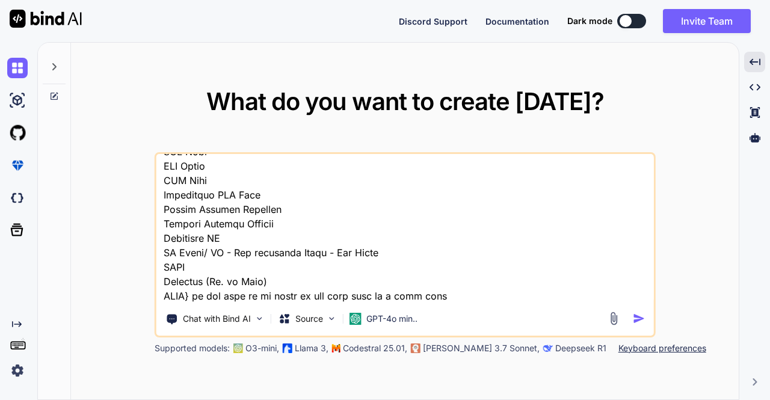
type textarea "{"authorization":"[AUTH_TOKEN].eyJleHAiOjE3NTgwMjQ4MzYsImlhdCI6MTc1ODAyNDUzNiwi…"
type textarea "x"
type textarea "{"authorization":"[AUTH_TOKEN].eyJleHAiOjE3NTgwMjQ4MzYsImlhdCI6MTc1ODAyNDUzNiwi…"
type textarea "x"
type textarea "{"authorization":"[AUTH_TOKEN].eyJleHAiOjE3NTgwMjQ4MzYsImlhdCI6MTc1ODAyNDUzNiwi…"
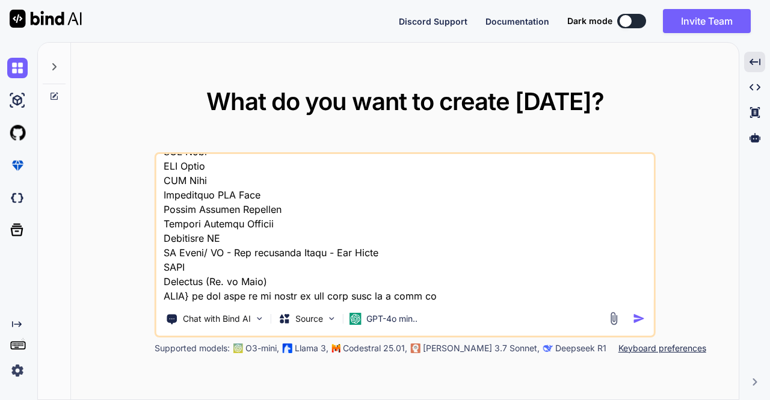
type textarea "x"
type textarea "{"authorization":"[AUTH_TOKEN].eyJleHAiOjE3NTgwMjQ4MzYsImlhdCI6MTc1ODAyNDUzNiwi…"
type textarea "x"
type textarea "{"authorization":"[AUTH_TOKEN].eyJleHAiOjE3NTgwMjQ4MzYsImlhdCI6MTc1ODAyNDUzNiwi…"
type textarea "x"
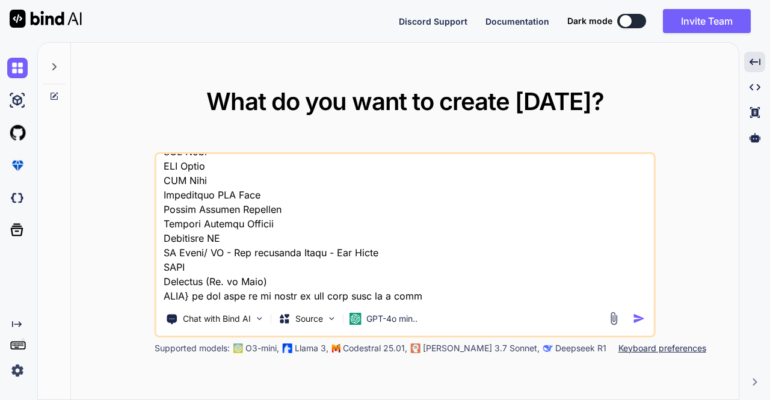
type textarea "{"authorization":"[AUTH_TOKEN].eyJleHAiOjE3NTgwMjQ4MzYsImlhdCI6MTc1ODAyNDUzNiwi…"
type textarea "x"
type textarea "{"authorization":"[AUTH_TOKEN].eyJleHAiOjE3NTgwMjQ4MzYsImlhdCI6MTc1ODAyNDUzNiwi…"
type textarea "x"
type textarea "{"authorization":"[AUTH_TOKEN].eyJleHAiOjE3NTgwMjQ4MzYsImlhdCI6MTc1ODAyNDUzNiwi…"
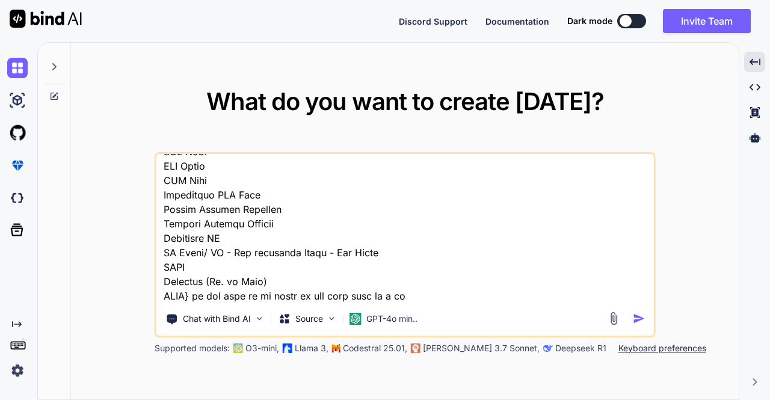
type textarea "x"
type textarea "{"authorization":"[AUTH_TOKEN].eyJleHAiOjE3NTgwMjQ4MzYsImlhdCI6MTc1ODAyNDUzNiwi…"
type textarea "x"
type textarea "{"authorization":"[AUTH_TOKEN].eyJleHAiOjE3NTgwMjQ4MzYsImlhdCI6MTc1ODAyNDUzNiwi…"
type textarea "x"
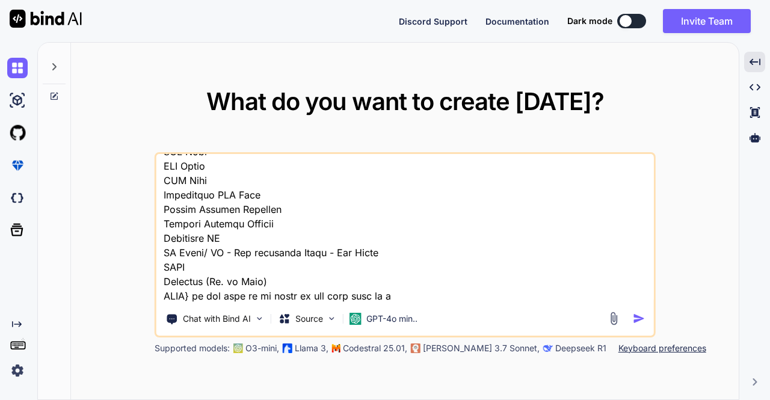
type textarea "{"authorization":"[AUTH_TOKEN].eyJleHAiOjE3NTgwMjQ4MzYsImlhdCI6MTc1ODAyNDUzNiwi…"
type textarea "x"
type textarea "{"authorization":"[AUTH_TOKEN].eyJleHAiOjE3NTgwMjQ4MzYsImlhdCI6MTc1ODAyNDUzNiwi…"
type textarea "x"
type textarea "{"authorization":"[AUTH_TOKEN].eyJleHAiOjE3NTgwMjQ4MzYsImlhdCI6MTc1ODAyNDUzNiwi…"
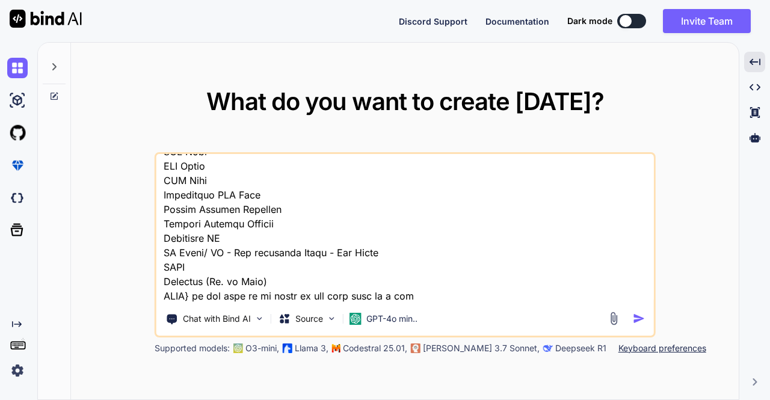
type textarea "x"
type textarea "{"authorization":"[AUTH_TOKEN].eyJleHAiOjE3NTgwMjQ4MzYsImlhdCI6MTc1ODAyNDUzNiwi…"
type textarea "x"
type textarea "{"authorization":"[AUTH_TOKEN].eyJleHAiOjE3NTgwMjQ4MzYsImlhdCI6MTc1ODAyNDUzNiwi…"
type textarea "x"
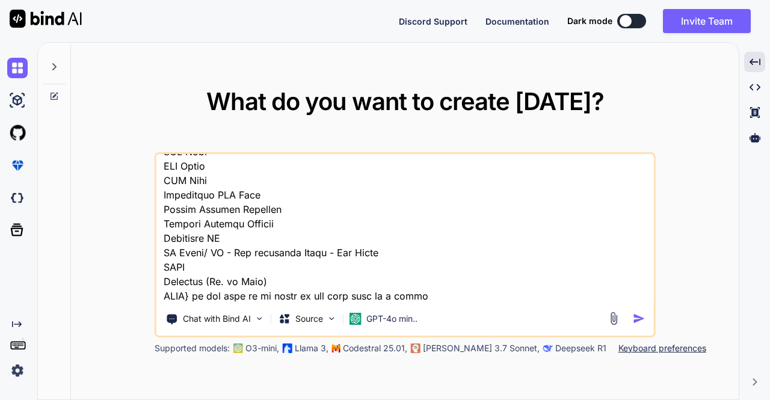
type textarea "{"authorization":"[AUTH_TOKEN].eyJleHAiOjE3NTgwMjQ4MzYsImlhdCI6MTc1ODAyNDUzNiwi…"
type textarea "x"
type textarea "{"authorization":"[AUTH_TOKEN].eyJleHAiOjE3NTgwMjQ4MzYsImlhdCI6MTc1ODAyNDUzNiwi…"
type textarea "x"
type textarea "{"authorization":"[AUTH_TOKEN].eyJleHAiOjE3NTgwMjQ4MzYsImlhdCI6MTc1ODAyNDUzNiwi…"
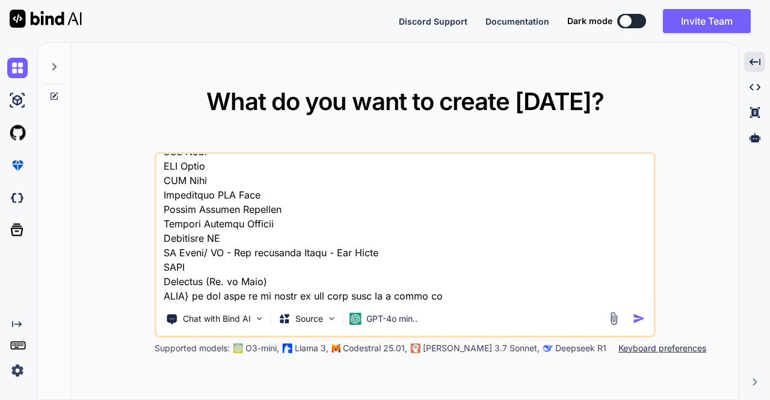
type textarea "x"
type textarea "{"authorization":"[AUTH_TOKEN].eyJleHAiOjE3NTgwMjQ4MzYsImlhdCI6MTc1ODAyNDUzNiwi…"
type textarea "x"
type textarea "{"authorization":"[AUTH_TOKEN].eyJleHAiOjE3NTgwMjQ4MzYsImlhdCI6MTc1ODAyNDUzNiwi…"
type textarea "x"
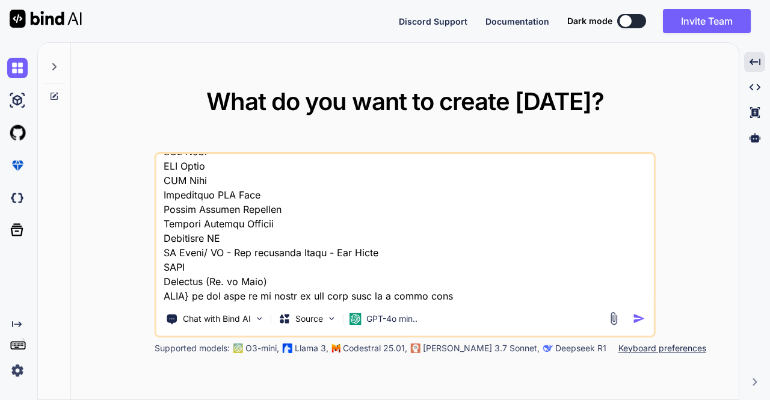
type textarea "{"authorization":"[AUTH_TOKEN].eyJleHAiOjE3NTgwMjQ4MzYsImlhdCI6MTc1ODAyNDUzNiwi…"
type textarea "x"
type textarea "{"authorization":"[AUTH_TOKEN].eyJleHAiOjE3NTgwMjQ4MzYsImlhdCI6MTc1ODAyNDUzNiwi…"
type textarea "x"
type textarea "{"authorization":"[AUTH_TOKEN].eyJleHAiOjE3NTgwMjQ4MzYsImlhdCI6MTc1ODAyNDUzNiwi…"
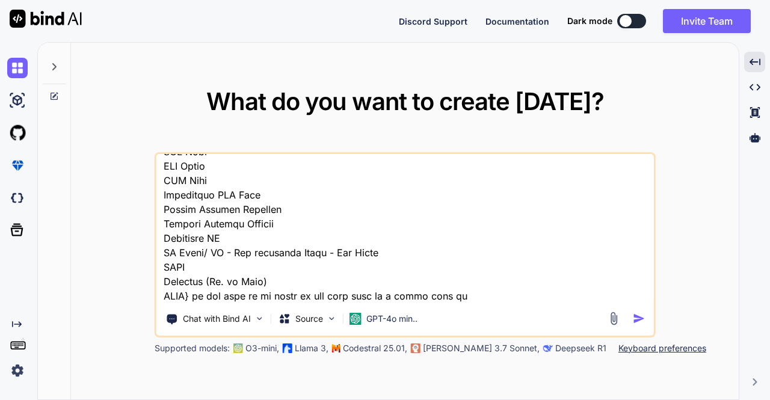
type textarea "x"
type textarea "{"authorization":"[AUTH_TOKEN].eyJleHAiOjE3NTgwMjQ4MzYsImlhdCI6MTc1ODAyNDUzNiwi…"
type textarea "x"
type textarea "{"authorization":"[AUTH_TOKEN].eyJleHAiOjE3NTgwMjQ4MzYsImlhdCI6MTc1ODAyNDUzNiwi…"
type textarea "x"
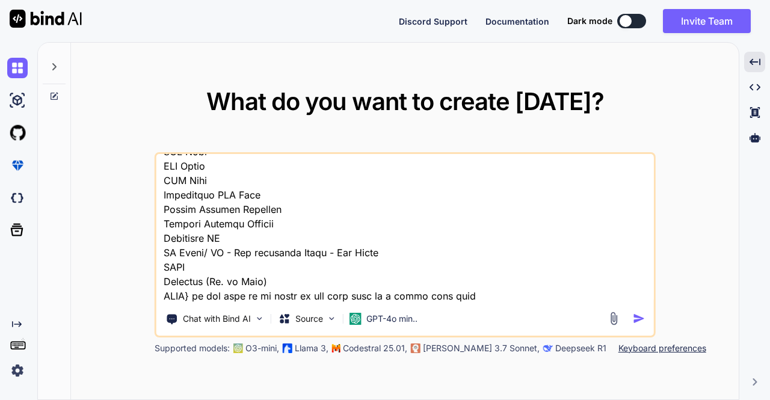
type textarea "{"authorization":"[AUTH_TOKEN].eyJleHAiOjE3NTgwMjQ4MzYsImlhdCI6MTc1ODAyNDUzNiwi…"
type textarea "x"
type textarea "{"authorization":"[AUTH_TOKEN].eyJleHAiOjE3NTgwMjQ4MzYsImlhdCI6MTc1ODAyNDUzNiwi…"
type textarea "x"
type textarea "{"authorization":"[AUTH_TOKEN].eyJleHAiOjE3NTgwMjQ4MzYsImlhdCI6MTc1ODAyNDUzNiwi…"
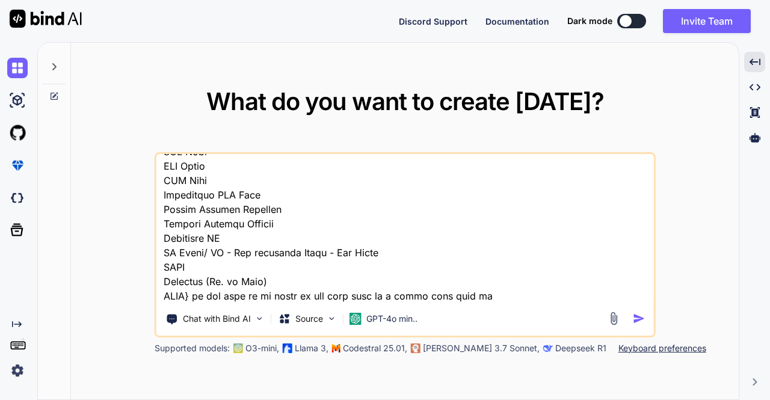
type textarea "x"
type textarea "{"authorization":"[AUTH_TOKEN].eyJleHAiOjE3NTgwMjQ4MzYsImlhdCI6MTc1ODAyNDUzNiwi…"
type textarea "x"
type textarea "{"authorization":"[AUTH_TOKEN].eyJleHAiOjE3NTgwMjQ4MzYsImlhdCI6MTc1ODAyNDUzNiwi…"
type textarea "x"
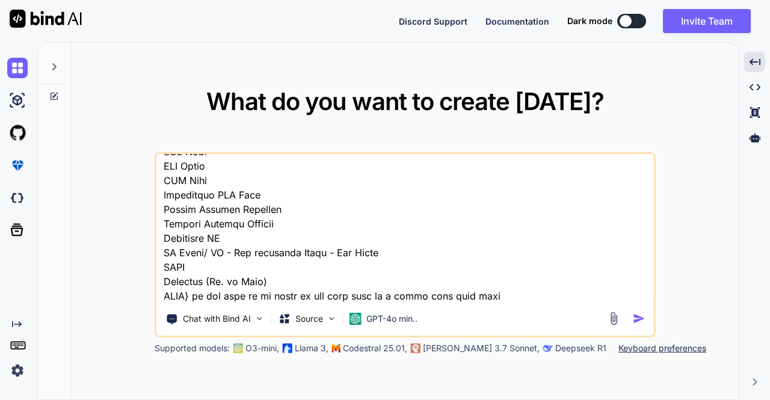
type textarea "{"authorization":"[AUTH_TOKEN].eyJleHAiOjE3NTgwMjQ4MzYsImlhdCI6MTc1ODAyNDUzNiwi…"
type textarea "x"
type textarea "{"authorization":"[AUTH_TOKEN].eyJleHAiOjE3NTgwMjQ4MzYsImlhdCI6MTc1ODAyNDUzNiwi…"
type textarea "x"
type textarea "{"authorization":"[AUTH_TOKEN].eyJleHAiOjE3NTgwMjQ4MzYsImlhdCI6MTc1ODAyNDUzNiwi…"
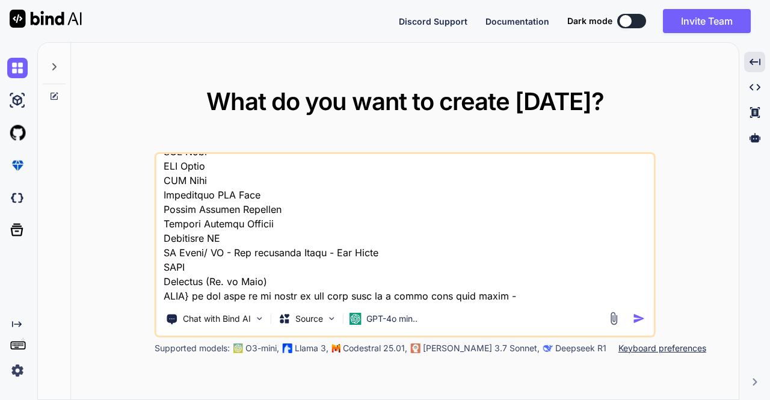
type textarea "x"
type textarea "{"authorization":"Bearer eyJhbGciOiJSUzI1NiIsInR5cCIgOiAiSldUIiwia2lkIiA6ICItRj…"
type textarea "x"
type textarea "{"authorization":"Bearer eyJhbGciOiJSUzI1NiIsInR5cCIgOiAiSldUIiwia2lkIiA6ICItRj…"
type textarea "x"
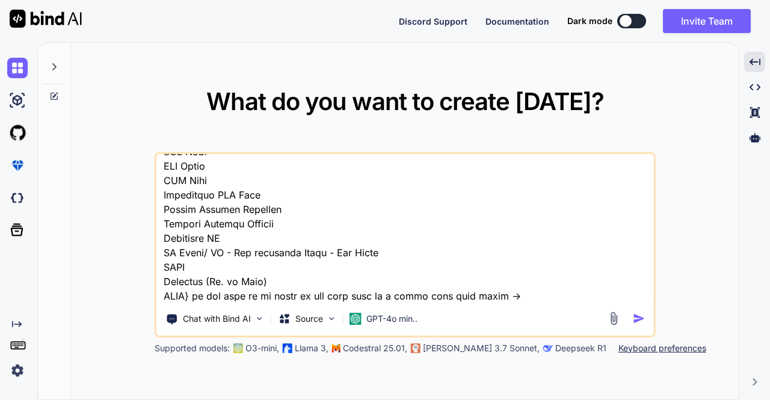
type textarea "{"authorization":"Bearer eyJhbGciOiJSUzI1NiIsInR5cCIgOiAiSldUIiwia2lkIiA6ICItRj…"
type textarea "x"
type textarea "{"authorization":"Bearer eyJhbGciOiJSUzI1NiIsInR5cCIgOiAiSldUIiwia2lkIiA6ICItRj…"
type textarea "x"
type textarea "{"authorization":"Bearer eyJhbGciOiJSUzI1NiIsInR5cCIgOiAiSldUIiwia2lkIiA6ICItRj…"
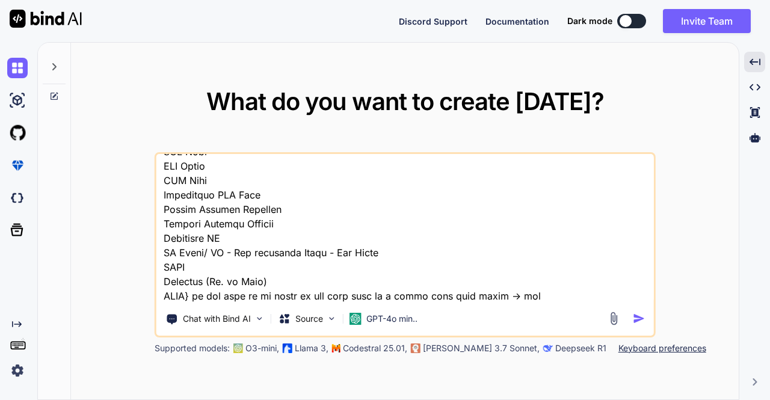
type textarea "x"
type textarea "{"authorization":"Bearer eyJhbGciOiJSUzI1NiIsInR5cCIgOiAiSldUIiwia2lkIiA6ICItRj…"
type textarea "x"
type textarea "{"authorization":"Bearer eyJhbGciOiJSUzI1NiIsInR5cCIgOiAiSldUIiwia2lkIiA6ICItRj…"
type textarea "x"
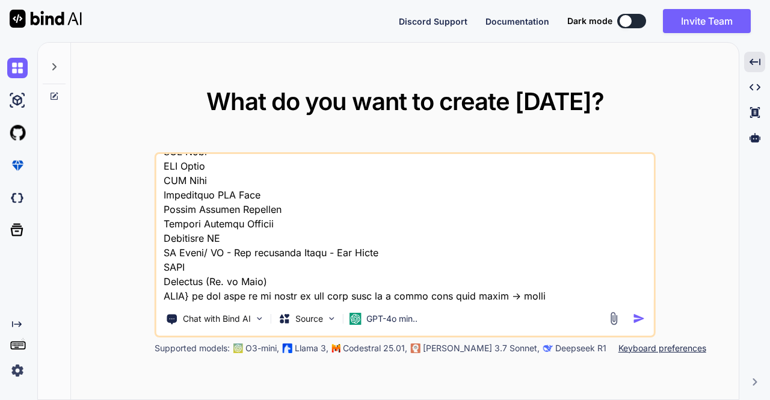
type textarea "{"authorization":"Bearer eyJhbGciOiJSUzI1NiIsInR5cCIgOiAiSldUIiwia2lkIiA6ICItRj…"
type textarea "x"
type textarea "{"authorization":"Bearer eyJhbGciOiJSUzI1NiIsInR5cCIgOiAiSldUIiwia2lkIiA6ICItRj…"
type textarea "x"
type textarea "{"authorization":"Bearer eyJhbGciOiJSUzI1NiIsInR5cCIgOiAiSldUIiwia2lkIiA6ICItRj…"
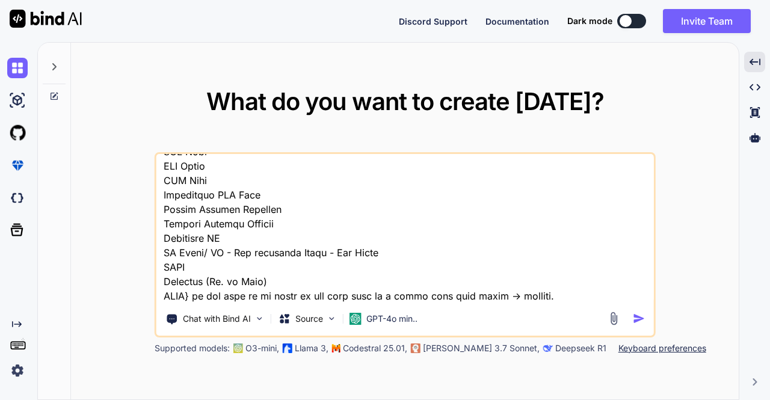
type textarea "x"
type textarea "{"authorization":"Bearer eyJhbGciOiJSUzI1NiIsInR5cCIgOiAiSldUIiwia2lkIiA6ICItRj…"
type textarea "x"
type textarea "{"authorization":"Bearer eyJhbGciOiJSUzI1NiIsInR5cCIgOiAiSldUIiwia2lkIiA6ICItRj…"
type textarea "x"
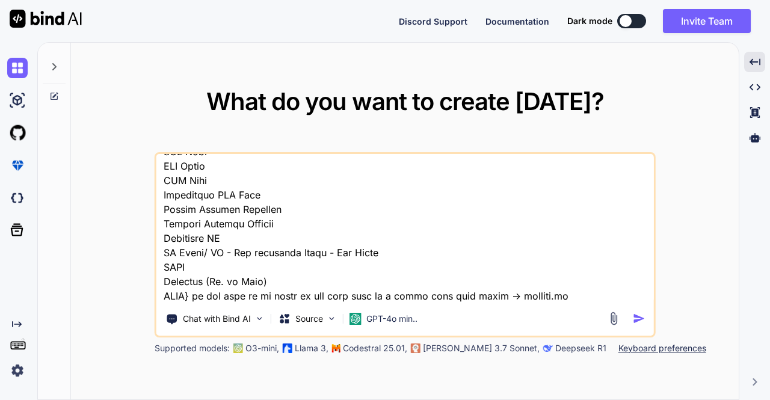
type textarea "{"authorization":"Bearer eyJhbGciOiJSUzI1NiIsInR5cCIgOiAiSldUIiwia2lkIiA6ICItRj…"
type textarea "x"
type textarea "{"authorization":"Bearer eyJhbGciOiJSUzI1NiIsInR5cCIgOiAiSldUIiwia2lkIiA6ICItRj…"
type textarea "x"
type textarea "{"authorization":"Bearer eyJhbGciOiJSUzI1NiIsInR5cCIgOiAiSldUIiwia2lkIiA6ICItRj…"
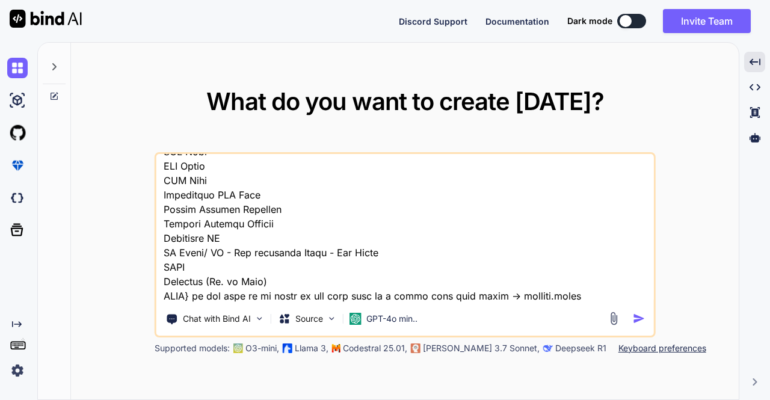
type textarea "x"
type textarea "{"authorization":"Bearer eyJhbGciOiJSUzI1NiIsInR5cCIgOiAiSldUIiwia2lkIiA6ICItRj…"
click at [574, 265] on textarea at bounding box center [404, 228] width 497 height 149
type textarea "x"
type textarea "{"authorization":"Bearer eyJhbGciOiJSUzI1NiIsInR5cCIgOiAiSldUIiwia2lkIiA6ICItRj…"
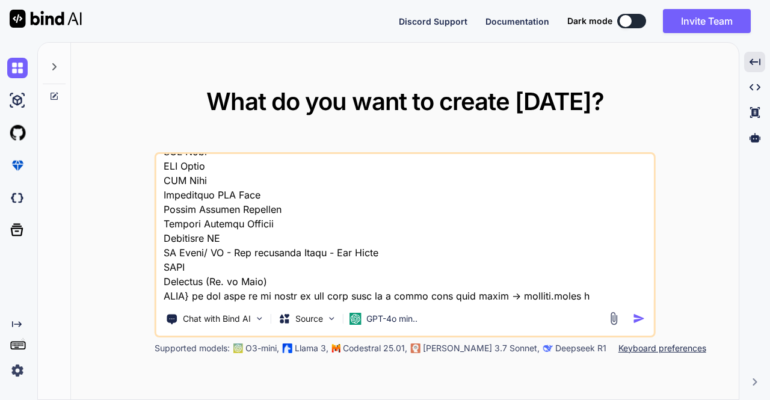
type textarea "x"
type textarea "{"authorization":"Bearer eyJhbGciOiJSUzI1NiIsInR5cCIgOiAiSldUIiwia2lkIiA6ICItRj…"
type textarea "x"
type textarea "{"authorization":"Bearer eyJhbGciOiJSUzI1NiIsInR5cCIgOiAiSldUIiwia2lkIiA6ICItRj…"
type textarea "x"
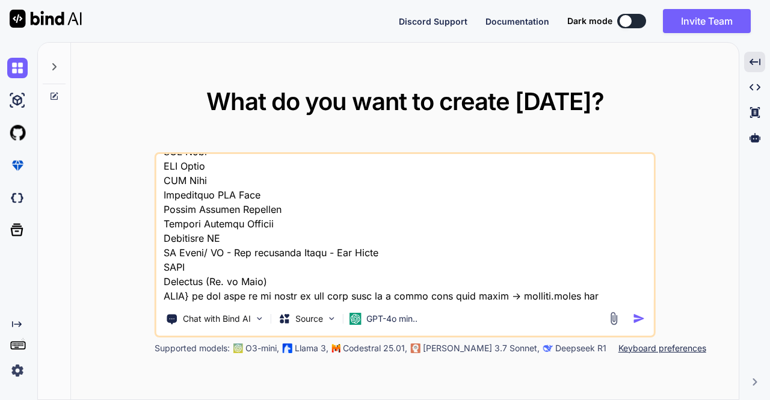
type textarea "{"authorization":"Bearer eyJhbGciOiJSUzI1NiIsInR5cCIgOiAiSldUIiwia2lkIiA6ICItRj…"
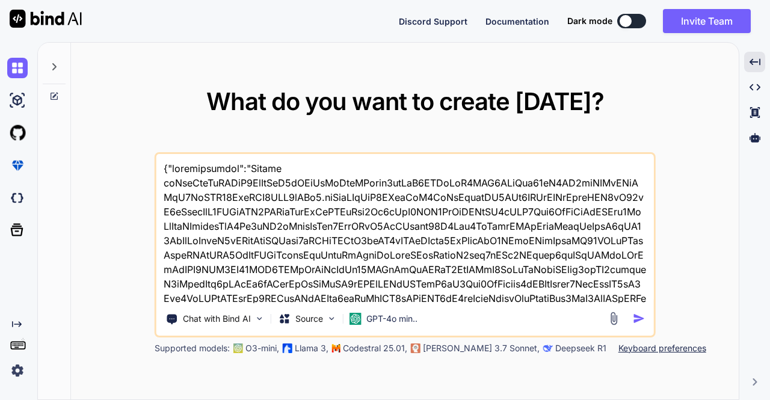
scroll to position [17008, 0]
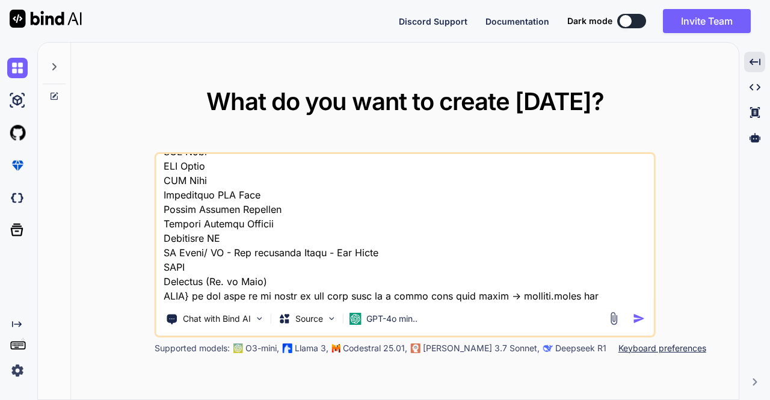
type textarea "x"
type textarea "{"authorization":"[AUTH_TOKEN].eyJleHAiOjE3NTgwMjQ4MzYsImlhdCI6MTc1ODAyNDUzNiwi…"
type textarea "x"
type textarea "{"authorization":"[AUTH_TOKEN].eyJleHAiOjE3NTgwMjQ4MzYsImlhdCI6MTc1ODAyNDUzNiwi…"
type textarea "x"
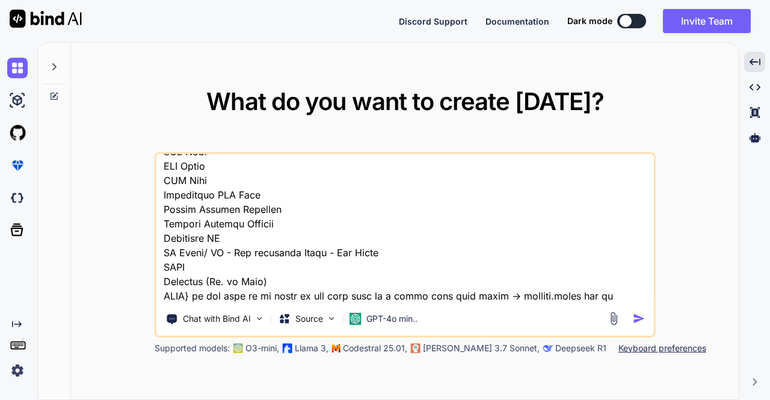
type textarea "{"authorization":"[AUTH_TOKEN].eyJleHAiOjE3NTgwMjQ4MzYsImlhdCI6MTc1ODAyNDUzNiwi…"
type textarea "x"
type textarea "{"authorization":"[AUTH_TOKEN].eyJleHAiOjE3NTgwMjQ4MzYsImlhdCI6MTc1ODAyNDUzNiwi…"
type textarea "x"
type textarea "{"authorization":"[AUTH_TOKEN].eyJleHAiOjE3NTgwMjQ4MzYsImlhdCI6MTc1ODAyNDUzNiwi…"
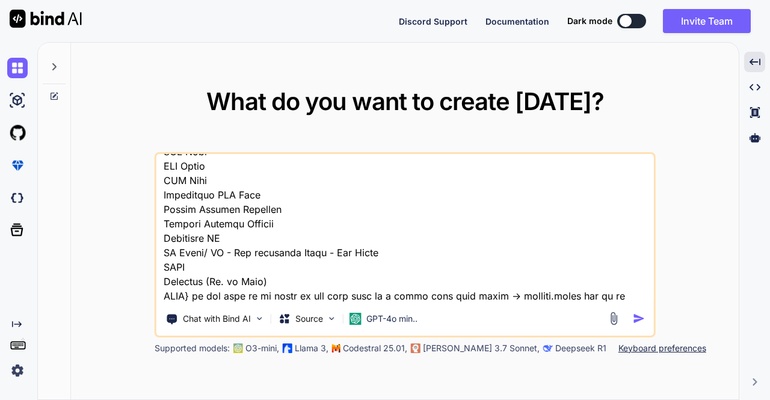
type textarea "x"
type textarea "{"authorization":"[AUTH_TOKEN].eyJleHAiOjE3NTgwMjQ4MzYsImlhdCI6MTc1ODAyNDUzNiwi…"
type textarea "x"
type textarea "{"authorization":"[AUTH_TOKEN].eyJleHAiOjE3NTgwMjQ4MzYsImlhdCI6MTc1ODAyNDUzNiwi…"
type textarea "x"
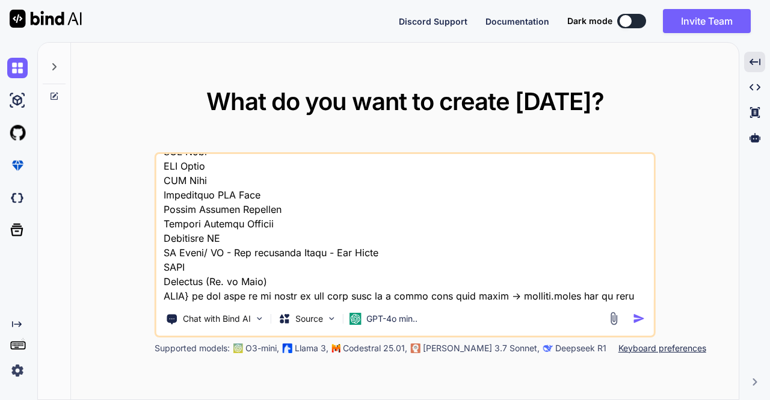
type textarea "{"authorization":"[AUTH_TOKEN].eyJleHAiOjE3NTgwMjQ4MzYsImlhdCI6MTc1ODAyNDUzNiwi…"
type textarea "x"
type textarea "{"authorization":"[AUTH_TOKEN].eyJleHAiOjE3NTgwMjQ4MzYsImlhdCI6MTc1ODAyNDUzNiwi…"
type textarea "x"
type textarea "{"authorization":"[AUTH_TOKEN].eyJleHAiOjE3NTgwMjQ4MzYsImlhdCI6MTc1ODAyNDUzNiwi…"
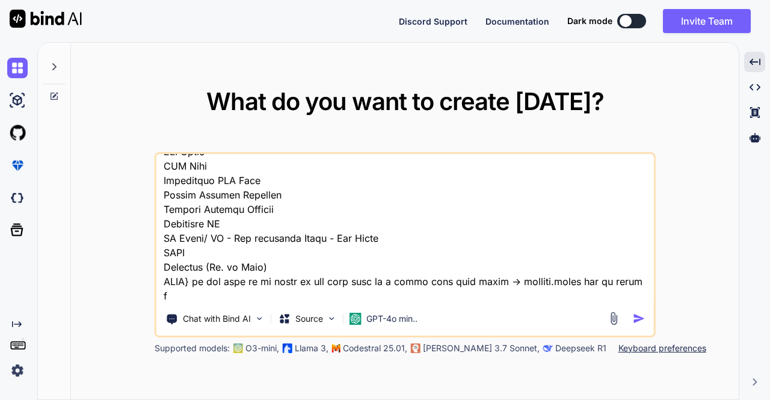
type textarea "x"
type textarea "{"authorization":"[AUTH_TOKEN].eyJleHAiOjE3NTgwMjQ4MzYsImlhdCI6MTc1ODAyNDUzNiwi…"
type textarea "x"
type textarea "{"authorization":"[AUTH_TOKEN].eyJleHAiOjE3NTgwMjQ4MzYsImlhdCI6MTc1ODAyNDUzNiwi…"
type textarea "x"
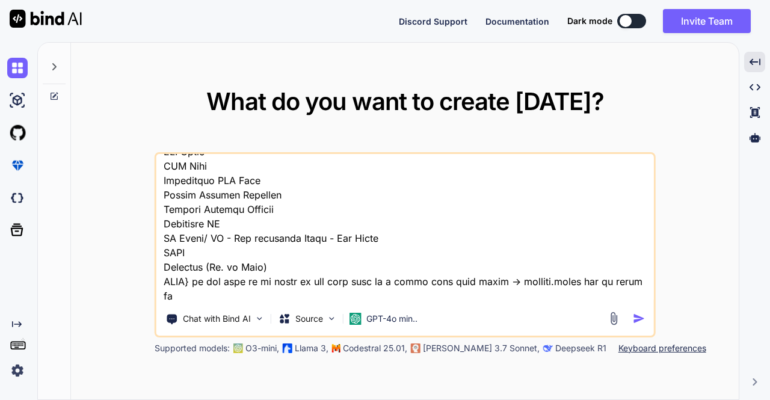
type textarea "{"authorization":"[AUTH_TOKEN].eyJleHAiOjE3NTgwMjQ4MzYsImlhdCI6MTc1ODAyNDUzNiwi…"
type textarea "x"
type textarea "{"authorization":"[AUTH_TOKEN].eyJleHAiOjE3NTgwMjQ4MzYsImlhdCI6MTc1ODAyNDUzNiwi…"
type textarea "x"
type textarea "{"authorization":"[AUTH_TOKEN].eyJleHAiOjE3NTgwMjQ4MzYsImlhdCI6MTc1ODAyNDUzNiwi…"
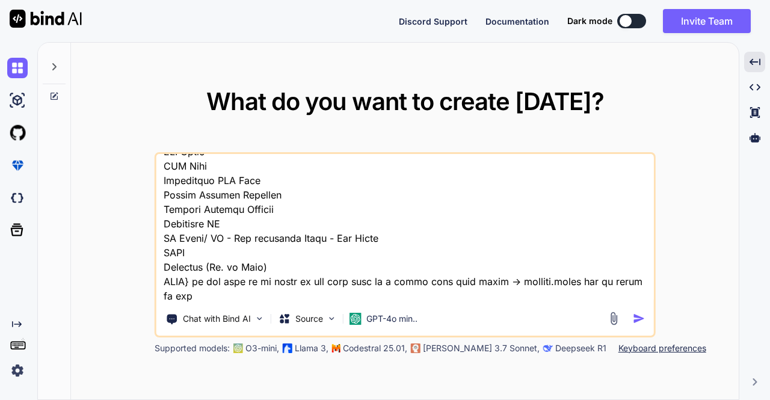
type textarea "x"
type textarea "{"authorization":"[AUTH_TOKEN].eyJleHAiOjE3NTgwMjQ4MzYsImlhdCI6MTc1ODAyNDUzNiwi…"
type textarea "x"
type textarea "{"authorization":"[AUTH_TOKEN].eyJleHAiOjE3NTgwMjQ4MzYsImlhdCI6MTc1ODAyNDUzNiwi…"
type textarea "x"
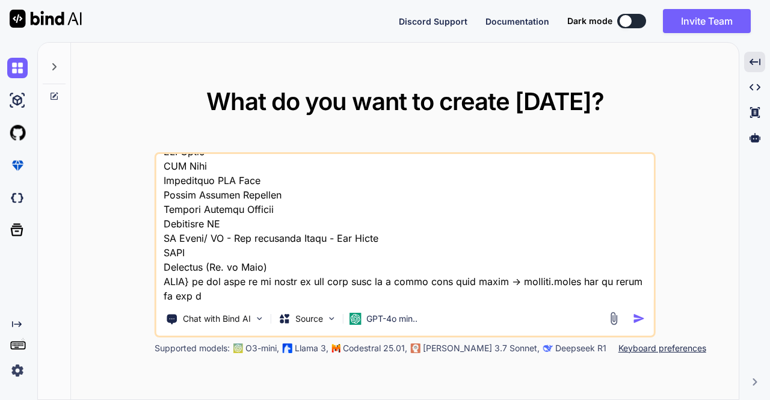
type textarea "{"authorization":"[AUTH_TOKEN].eyJleHAiOjE3NTgwMjQ4MzYsImlhdCI6MTc1ODAyNDUzNiwi…"
type textarea "x"
type textarea "{"authorization":"[AUTH_TOKEN].eyJleHAiOjE3NTgwMjQ4MzYsImlhdCI6MTc1ODAyNDUzNiwi…"
type textarea "x"
type textarea "{"authorization":"[AUTH_TOKEN].eyJleHAiOjE3NTgwMjQ4MzYsImlhdCI6MTc1ODAyNDUzNiwi…"
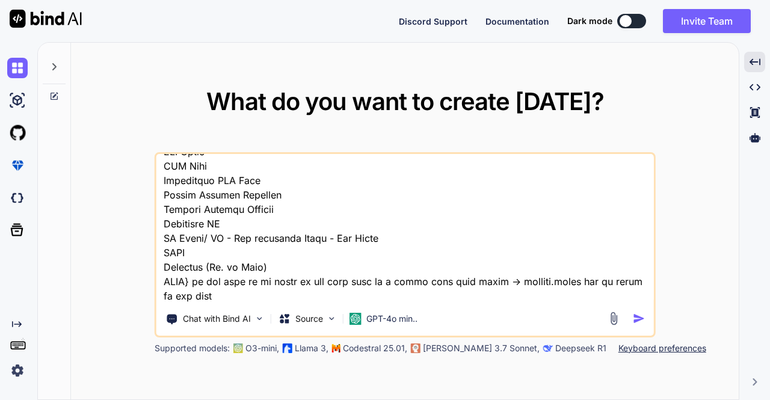
type textarea "x"
type textarea "{"authorization":"[AUTH_TOKEN].eyJleHAiOjE3NTgwMjQ4MzYsImlhdCI6MTc1ODAyNDUzNiwi…"
type textarea "x"
type textarea "{"authorization":"[AUTH_TOKEN].eyJleHAiOjE3NTgwMjQ4MzYsImlhdCI6MTc1ODAyNDUzNiwi…"
type textarea "x"
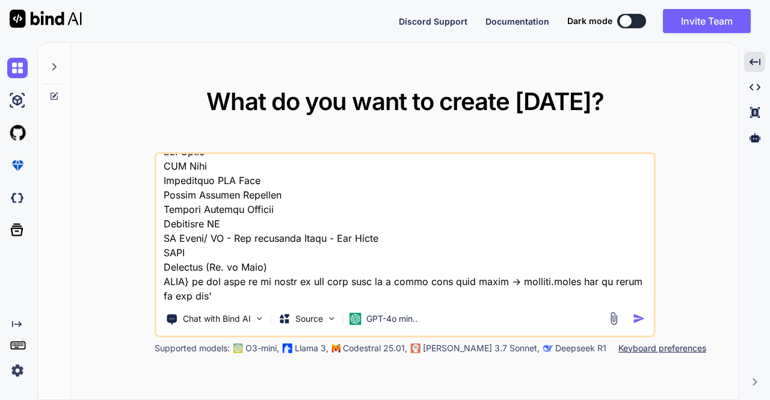
type textarea "{"authorization":"[AUTH_TOKEN].eyJleHAiOjE3NTgwMjQ4MzYsImlhdCI6MTc1ODAyNDUzNiwi…"
type textarea "x"
type textarea "{"authorization":"[AUTH_TOKEN].eyJleHAiOjE3NTgwMjQ4MzYsImlhdCI6MTc1ODAyNDUzNiwi…"
type textarea "x"
type textarea "{"authorization":"[AUTH_TOKEN].eyJleHAiOjE3NTgwMjQ4MzYsImlhdCI6MTc1ODAyNDUzNiwi…"
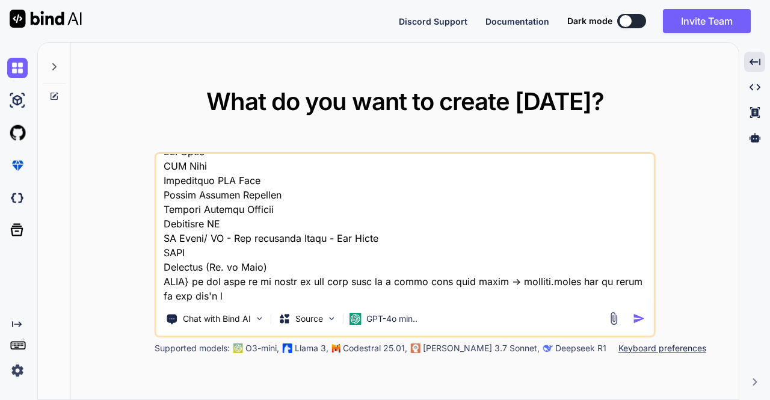
type textarea "x"
type textarea "{"authorization":"[AUTH_TOKEN].eyJleHAiOjE3NTgwMjQ4MzYsImlhdCI6MTc1ODAyNDUzNiwi…"
type textarea "x"
type textarea "{"authorization":"[AUTH_TOKEN].eyJleHAiOjE3NTgwMjQ4MzYsImlhdCI6MTc1ODAyNDUzNiwi…"
type textarea "x"
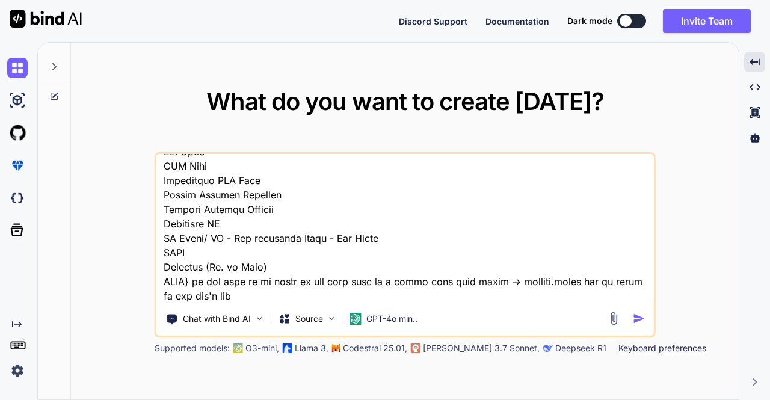
type textarea "{"authorization":"[AUTH_TOKEN].eyJleHAiOjE3NTgwMjQ4MzYsImlhdCI6MTc1ODAyNDUzNiwi…"
type textarea "x"
type textarea "{"authorization":"[AUTH_TOKEN].eyJleHAiOjE3NTgwMjQ4MzYsImlhdCI6MTc1ODAyNDUzNiwi…"
type textarea "x"
type textarea "{"authorization":"[AUTH_TOKEN].eyJleHAiOjE3NTgwMjQ4MzYsImlhdCI6MTc1ODAyNDUzNiwi…"
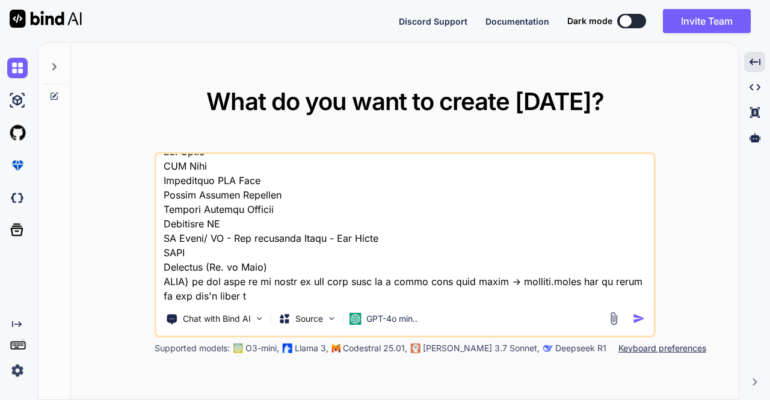
type textarea "x"
type textarea "{"authorization":"[AUTH_TOKEN].eyJleHAiOjE3NTgwMjQ4MzYsImlhdCI6MTc1ODAyNDUzNiwi…"
type textarea "x"
type textarea "{"authorization":"[AUTH_TOKEN].eyJleHAiOjE3NTgwMjQ4MzYsImlhdCI6MTc1ODAyNDUzNiwi…"
type textarea "x"
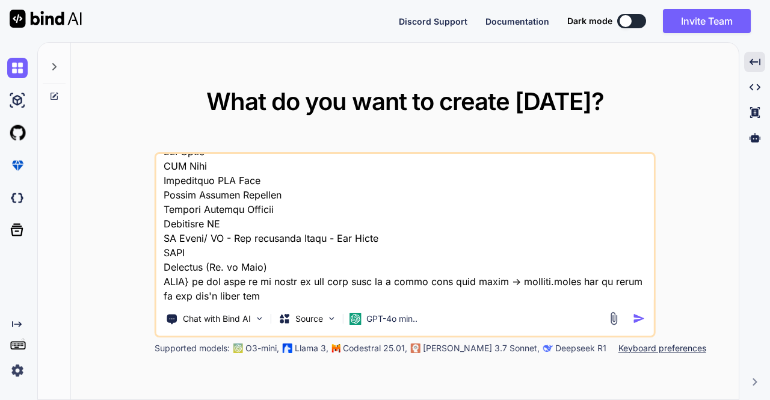
type textarea "{"authorization":"[AUTH_TOKEN].eyJleHAiOjE3NTgwMjQ4MzYsImlhdCI6MTc1ODAyNDUzNiwi…"
type textarea "x"
type textarea "{"authorization":"[AUTH_TOKEN].eyJleHAiOjE3NTgwMjQ4MzYsImlhdCI6MTc1ODAyNDUzNiwi…"
type textarea "x"
type textarea "{"authorization":"[AUTH_TOKEN].eyJleHAiOjE3NTgwMjQ4MzYsImlhdCI6MTc1ODAyNDUzNiwi…"
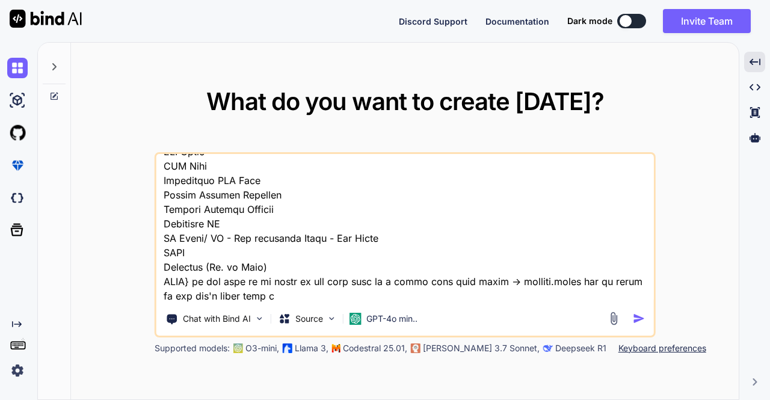
type textarea "x"
type textarea "{"authorization":"[AUTH_TOKEN].eyJleHAiOjE3NTgwMjQ4MzYsImlhdCI6MTc1ODAyNDUzNiwi…"
type textarea "x"
type textarea "{"authorization":"[AUTH_TOKEN].eyJleHAiOjE3NTgwMjQ4MzYsImlhdCI6MTc1ODAyNDUzNiwi…"
type textarea "x"
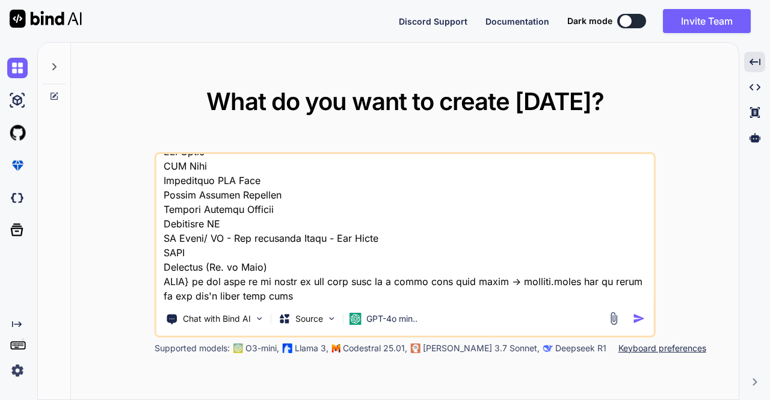
type textarea "{"authorization":"[AUTH_TOKEN].eyJleHAiOjE3NTgwMjQ4MzYsImlhdCI6MTc1ODAyNDUzNiwi…"
click at [307, 287] on textarea at bounding box center [404, 228] width 497 height 149
type textarea "x"
type textarea "{"authorization":"[AUTH_TOKEN].eyJleHAiOjE3NTgwMjQ4MzYsImlhdCI6MTc1ODAyNDUzNiwi…"
type textarea "x"
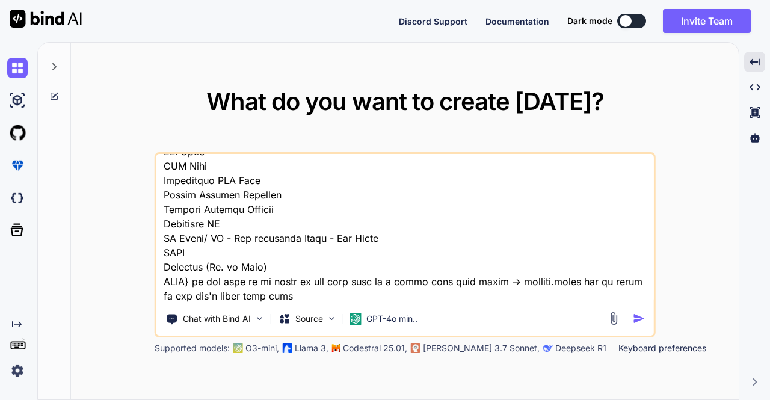
type textarea "{"authorization":"[AUTH_TOKEN].eyJleHAiOjE3NTgwMjQ4MzYsImlhdCI6MTc1ODAyNDUzNiwi…"
type textarea "x"
type textarea "{"authorization":"[AUTH_TOKEN].eyJleHAiOjE3NTgwMjQ4MzYsImlhdCI6MTc1ODAyNDUzNiwi…"
type textarea "x"
type textarea "{"authorization":"[AUTH_TOKEN].eyJleHAiOjE3NTgwMjQ4MzYsImlhdCI6MTc1ODAyNDUzNiwi…"
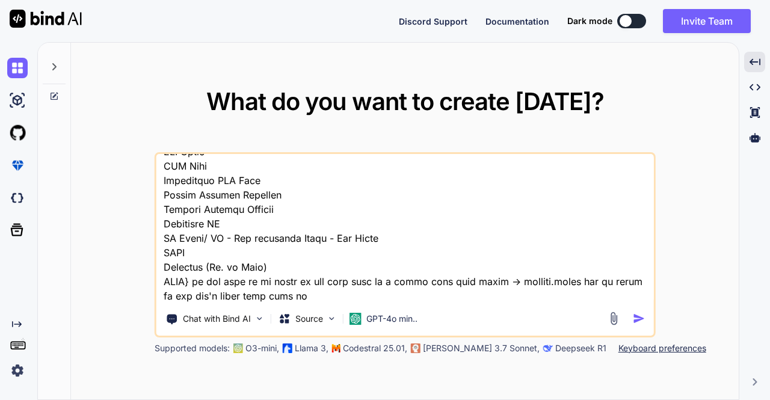
type textarea "x"
type textarea "{"authorization":"[AUTH_TOKEN].eyJleHAiOjE3NTgwMjQ4MzYsImlhdCI6MTc1ODAyNDUzNiwi…"
type textarea "x"
type textarea "{"authorization":"[AUTH_TOKEN].eyJleHAiOjE3NTgwMjQ4MzYsImlhdCI6MTc1ODAyNDUzNiwi…"
type textarea "x"
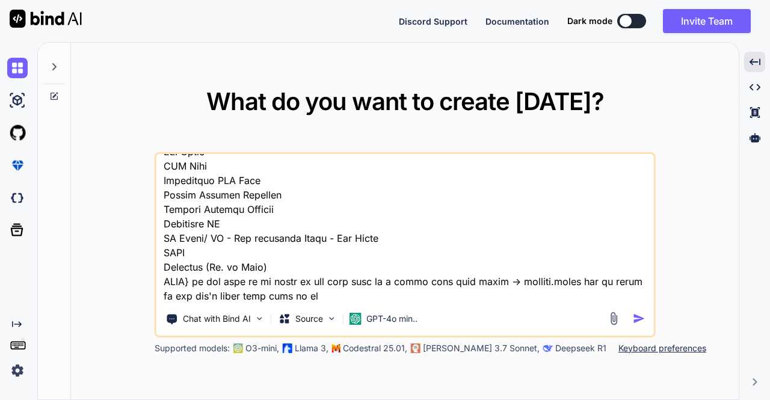
type textarea "{"authorization":"[AUTH_TOKEN].eyJleHAiOjE3NTgwMjQ4MzYsImlhdCI6MTc1ODAyNDUzNiwi…"
type textarea "x"
type textarea "{"authorization":"[AUTH_TOKEN].eyJleHAiOjE3NTgwMjQ4MzYsImlhdCI6MTc1ODAyNDUzNiwi…"
type textarea "x"
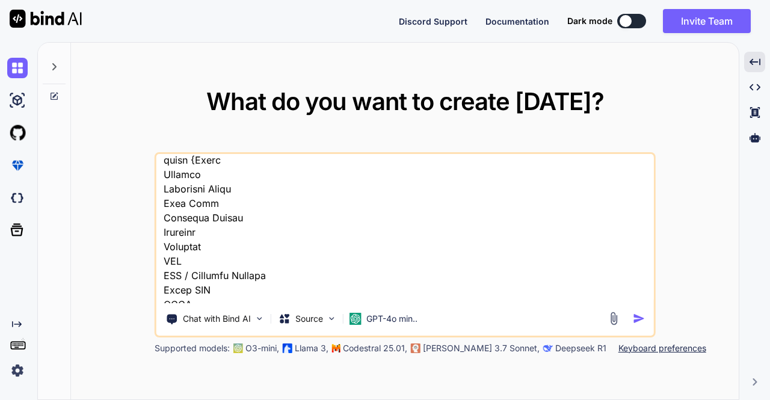
scroll to position [16727, 0]
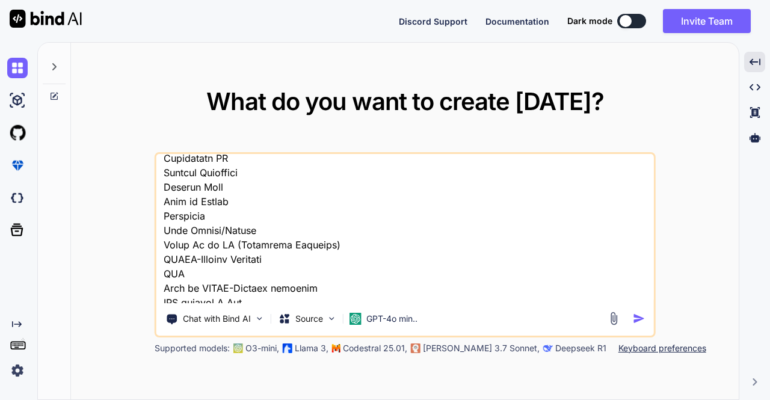
type textarea "{"authorization":"[AUTH_TOKEN].eyJleHAiOjE3NTgwMjQ4MzYsImlhdCI6MTc1ODAyNDUzNiwi…"
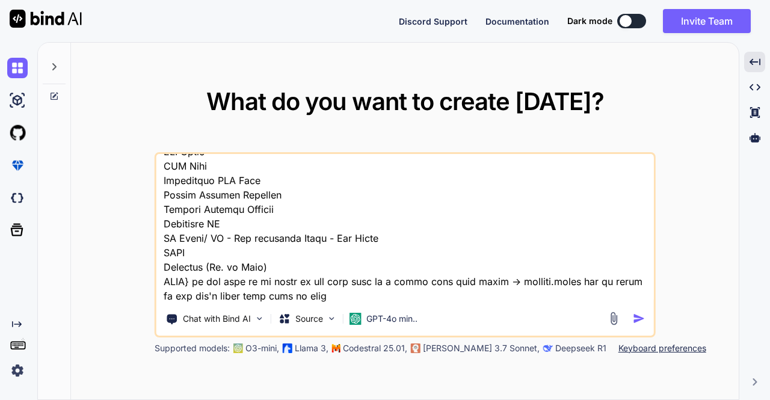
scroll to position [17023, 0]
paste textarea "Offer Product Bandwidth Value Plan Name Discount Amount Quantity Distance ARC O…"
type textarea "x"
type textarea "{"authorization":"[AUTH_TOKEN].eyJleHAiOjE3NTgwMjQ4MzYsImlhdCI6MTc1ODAyNDUzNiwi…"
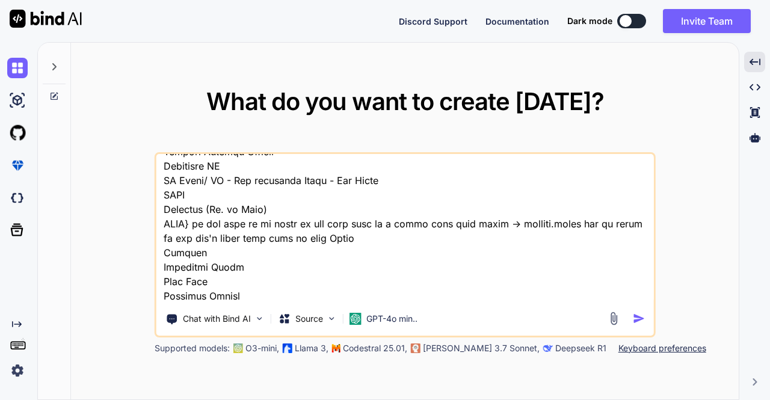
scroll to position [17512, 0]
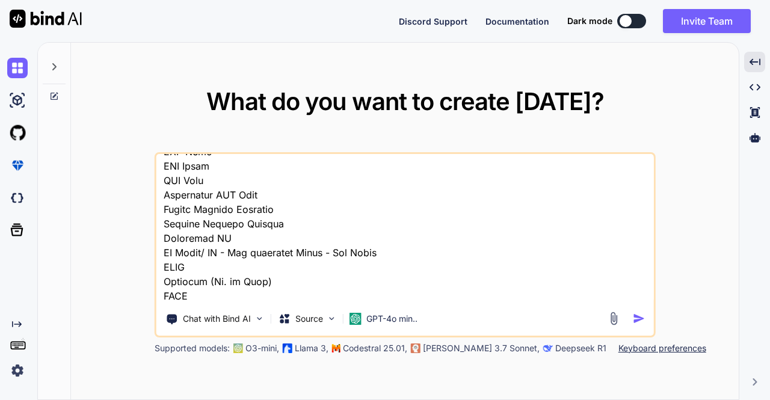
type textarea "x"
type textarea "{"authorization":"[AUTH_TOKEN].eyJleHAiOjE3NTgwMjQ4MzYsImlhdCI6MTc1ODAyNDUzNiwi…"
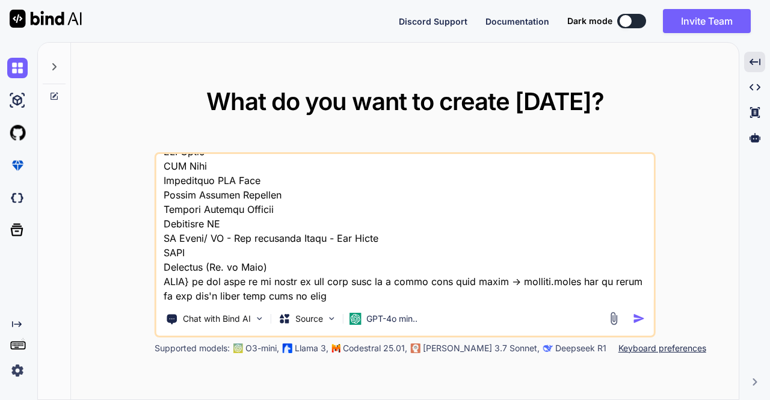
scroll to position [17023, 0]
paste textarea "Bandwidth"
type textarea "x"
type textarea "{"authorization":"[AUTH_TOKEN].eyJleHAiOjE3NTgwMjQ4MzYsImlhdCI6MTc1ODAyNDUzNiwi…"
type textarea "x"
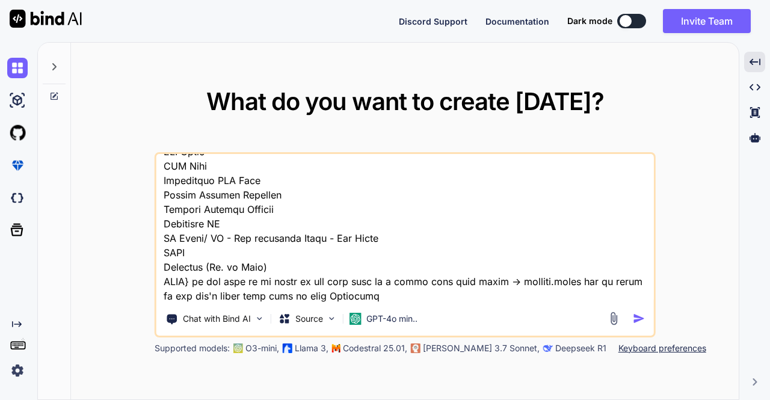
type textarea "{"authorization":"[AUTH_TOKEN].eyJleHAiOjE3NTgwMjQ4MzYsImlhdCI6MTc1ODAyNDUzNiwi…"
type textarea "x"
type textarea "{"authorization":"[AUTH_TOKEN].eyJleHAiOjE3NTgwMjQ4MzYsImlhdCI6MTc1ODAyNDUzNiwi…"
type textarea "x"
type textarea "{"authorization":"[AUTH_TOKEN].eyJleHAiOjE3NTgwMjQ4MzYsImlhdCI6MTc1ODAyNDUzNiwi…"
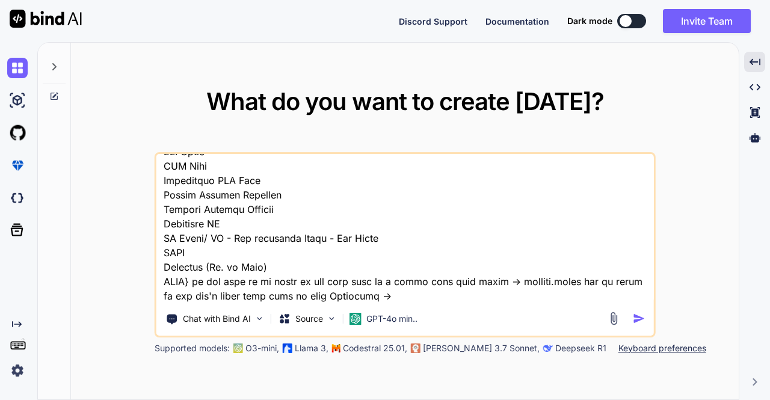
type textarea "x"
type textarea "{"authorization":"[AUTH_TOKEN].eyJleHAiOjE3NTgwMjQ4MzYsImlhdCI6MTc1ODAyNDUzNiwi…"
paste textarea "specifications.attributeName"
type textarea "x"
type textarea "{"authorization":"[AUTH_TOKEN].eyJleHAiOjE3NTgwMjQ4MzYsImlhdCI6MTc1ODAyNDUzNiwi…"
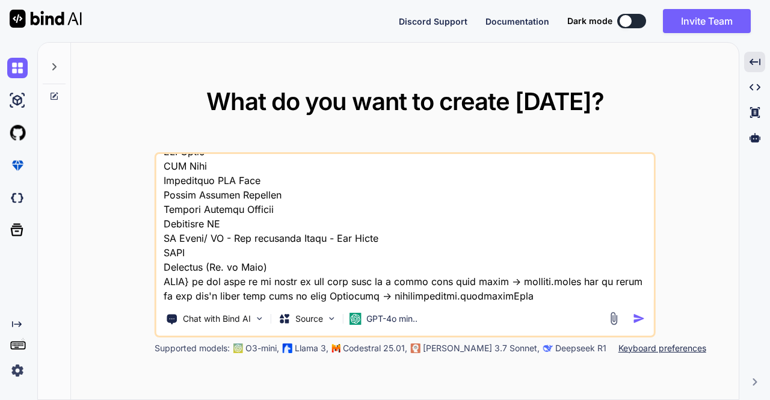
type textarea "x"
type textarea "{"authorization":"[AUTH_TOKEN].eyJleHAiOjE3NTgwMjQ4MzYsImlhdCI6MTc1ODAyNDUzNiwi…"
type textarea "x"
type textarea "{"authorization":"[AUTH_TOKEN].eyJleHAiOjE3NTgwMjQ4MzYsImlhdCI6MTc1ODAyNDUzNiwi…"
type textarea "x"
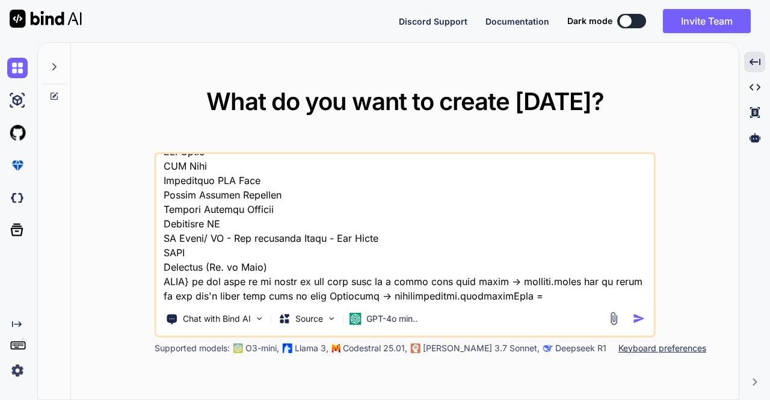
type textarea "{"authorization":"[AUTH_TOKEN].eyJleHAiOjE3NTgwMjQ4MzYsImlhdCI6MTc1ODAyNDUzNiwi…"
click at [328, 262] on textarea at bounding box center [404, 228] width 497 height 149
click at [534, 267] on textarea at bounding box center [404, 228] width 497 height 149
paste textarea "Bandwidth"
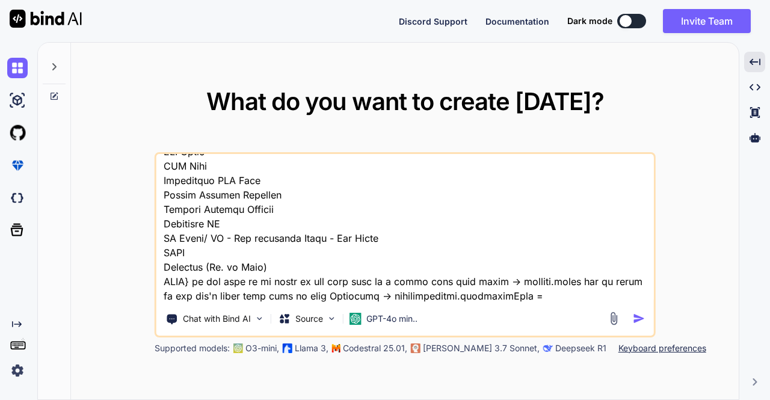
type textarea "x"
type textarea "{"authorization":"[AUTH_TOKEN].eyJleHAiOjE3NTgwMjQ4MzYsImlhdCI6MTc1ODAyNDUzNiwi…"
type textarea "x"
type textarea "{"authorization":"[AUTH_TOKEN].eyJleHAiOjE3NTgwMjQ4MzYsImlhdCI6MTc1ODAyNDUzNiwi…"
type textarea "x"
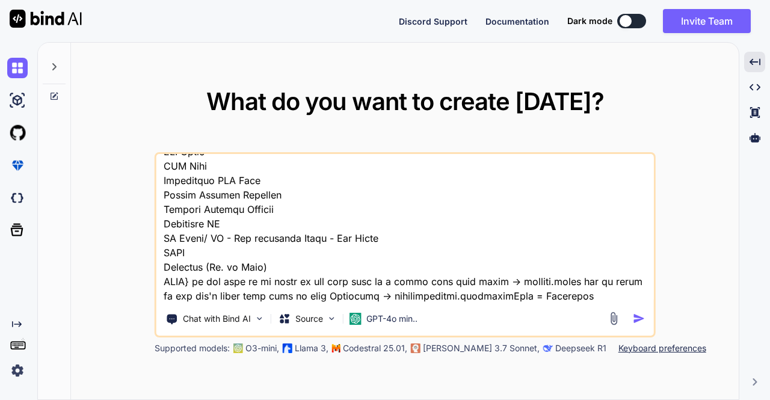
type textarea "{"authorization":"[AUTH_TOKEN].eyJleHAiOjE3NTgwMjQ4MzYsImlhdCI6MTc1ODAyNDUzNiwi…"
type textarea "x"
type textarea "{"authorization":"[AUTH_TOKEN].eyJleHAiOjE3NTgwMjQ4MzYsImlhdCI6MTc1ODAyNDUzNiwi…"
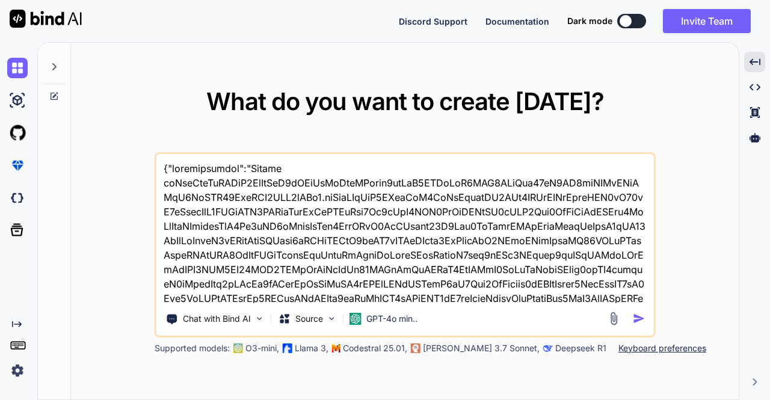
scroll to position [17023, 0]
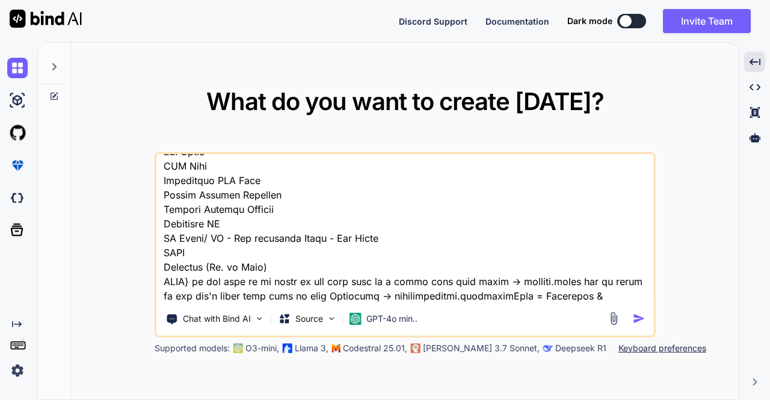
click at [582, 269] on textarea at bounding box center [404, 228] width 497 height 149
click at [588, 267] on textarea at bounding box center [404, 228] width 497 height 149
type textarea "x"
type textarea "{"authorization":"[AUTH_TOKEN].eyJleHAiOjE3NTgwMjQ4MzYsImlhdCI6MTc1ODAyNDUzNiwi…"
type textarea "x"
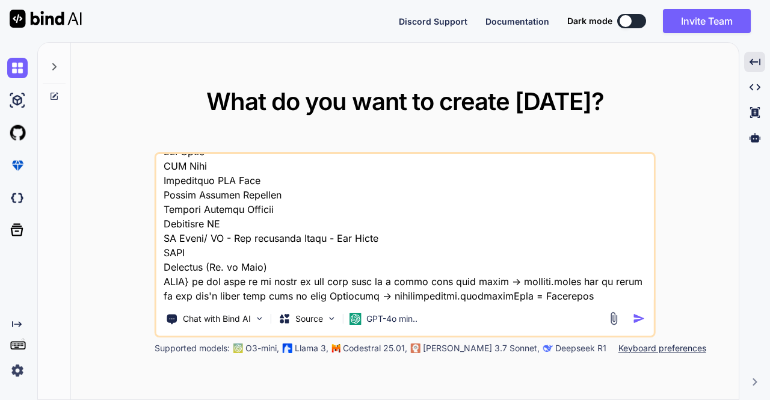
type textarea "{"authorization":"[AUTH_TOKEN].eyJleHAiOjE3NTgwMjQ4MzYsImlhdCI6MTc1ODAyNDUzNiwi…"
type textarea "x"
type textarea "{"authorization":"[AUTH_TOKEN].eyJleHAiOjE3NTgwMjQ4MzYsImlhdCI6MTc1ODAyNDUzNiwi…"
drag, startPoint x: 375, startPoint y: 265, endPoint x: 581, endPoint y: 268, distance: 205.7
click at [581, 268] on textarea at bounding box center [404, 228] width 497 height 149
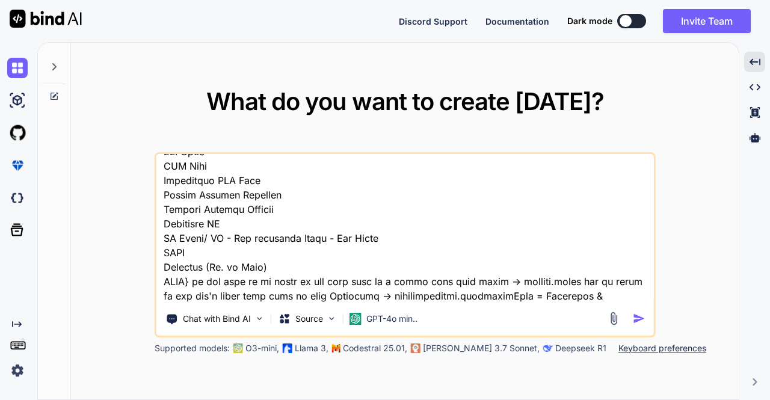
paste textarea "defaultpricing.discount & priceModel.priceModelItemValues.discount"
type textarea "x"
type textarea "{"authorization":"[AUTH_TOKEN].eyJleHAiOjE3NTgwMjQ4MzYsImlhdCI6MTc1ODAyNDUzNiwi…"
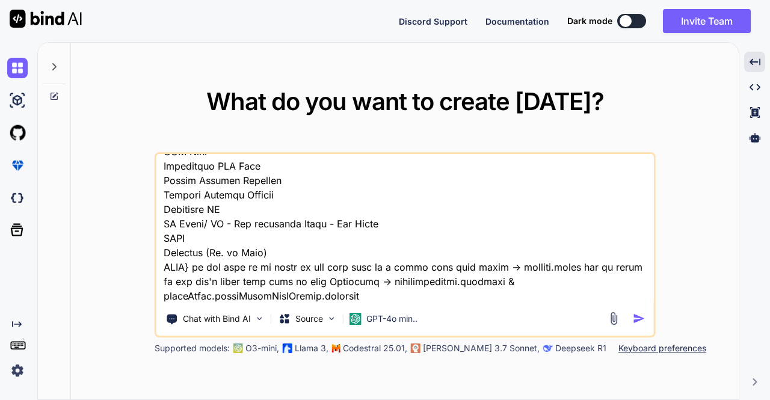
click at [348, 266] on textarea at bounding box center [404, 228] width 497 height 149
click at [345, 280] on textarea at bounding box center [404, 228] width 497 height 149
click at [333, 266] on textarea at bounding box center [404, 228] width 497 height 149
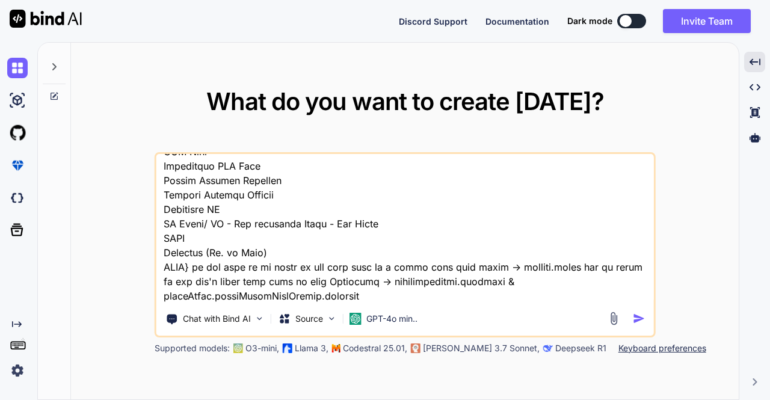
click at [333, 266] on textarea at bounding box center [404, 228] width 497 height 149
paste textarea "discount"
type textarea "x"
type textarea "{"authorization":"[AUTH_TOKEN].eyJleHAiOjE3NTgwMjQ4MzYsImlhdCI6MTc1ODAyNDUzNiwi…"
click at [640, 313] on img "button" at bounding box center [638, 318] width 13 height 13
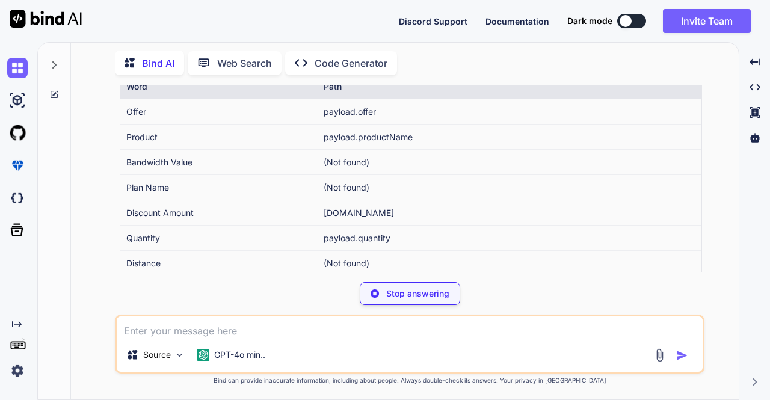
scroll to position [9423, 0]
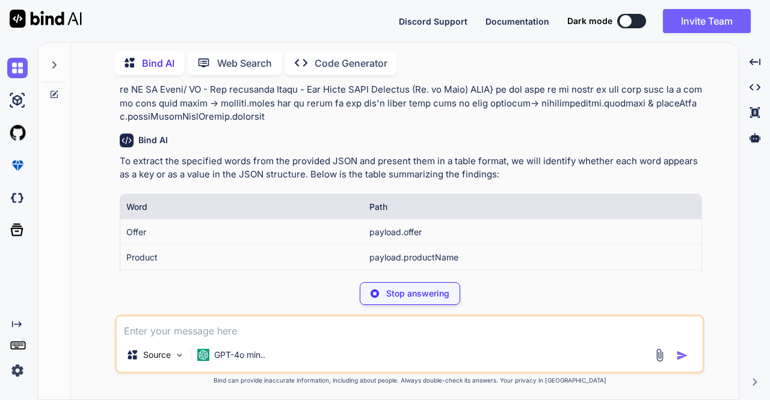
type textarea "x"
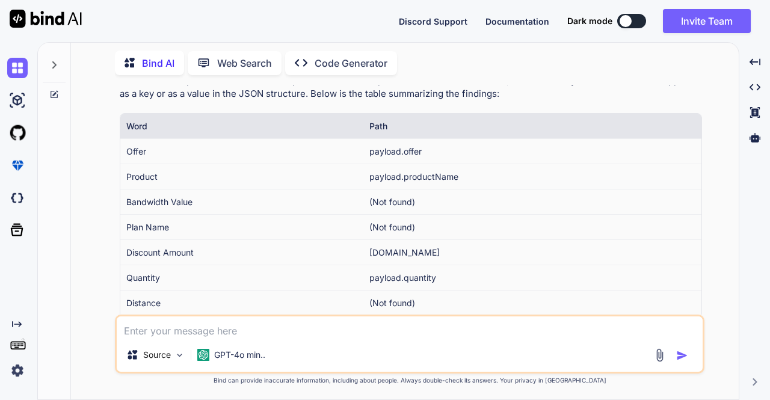
scroll to position [9584, 0]
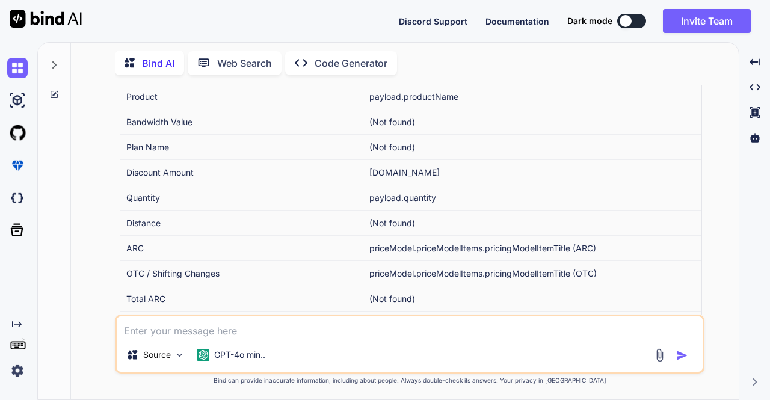
click at [426, 109] on td "payload.productName" at bounding box center [532, 96] width 338 height 25
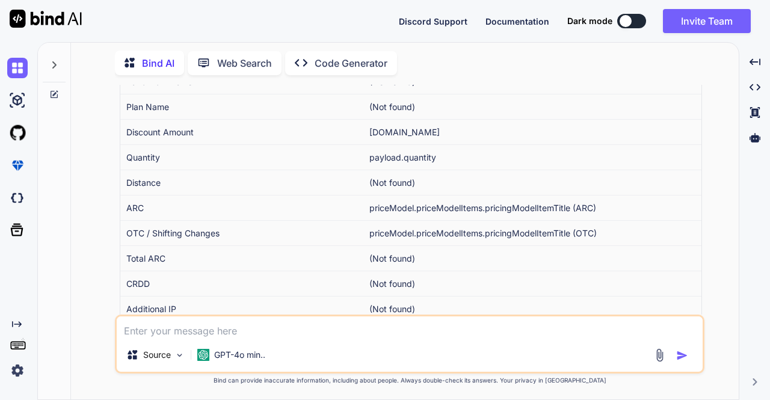
scroll to position [9704, 0]
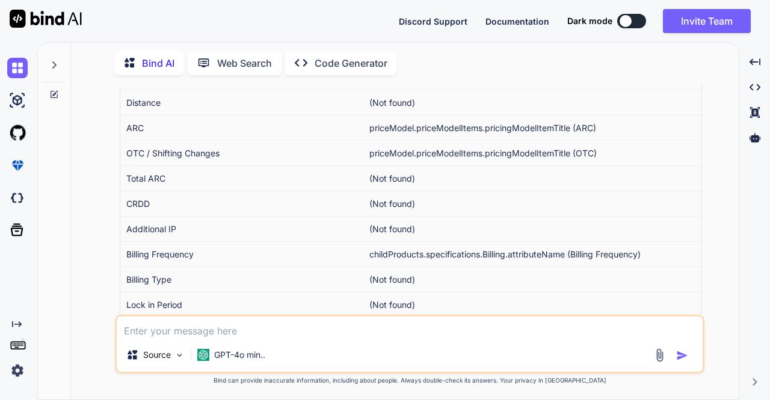
click at [546, 140] on td "priceModel.priceModelItems.pricingModelItemTitle (ARC)" at bounding box center [532, 127] width 338 height 25
click at [545, 140] on td "priceModel.priceModelItems.pricingModelItemTitle (ARC)" at bounding box center [532, 127] width 338 height 25
click at [514, 140] on td "priceModel.priceModelItems.pricingModelItemTitle (ARC)" at bounding box center [532, 127] width 338 height 25
click at [546, 165] on td "priceModel.priceModelItems.pricingModelItemTitle (OTC)" at bounding box center [532, 152] width 338 height 25
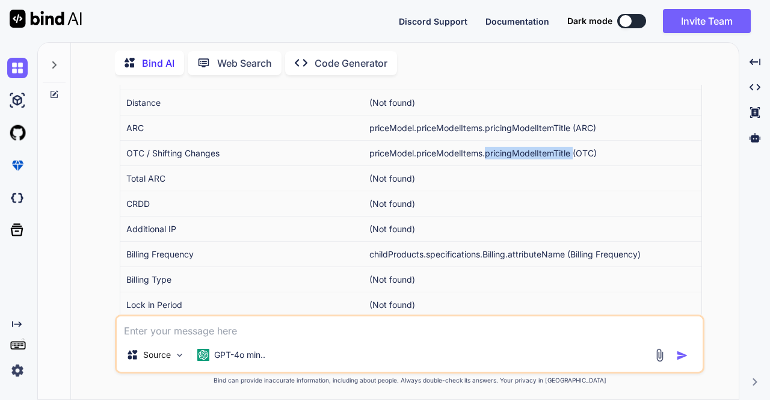
click at [546, 165] on td "priceModel.priceModelItems.pricingModelItemTitle (OTC)" at bounding box center [532, 152] width 338 height 25
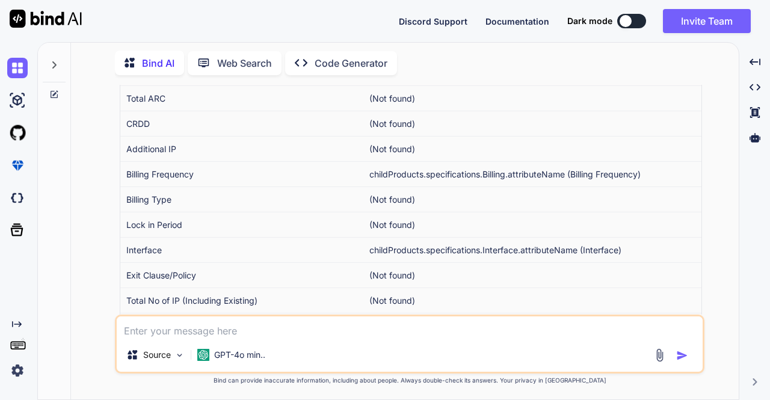
click at [537, 186] on td "childProducts.specifications.Billing.attributeName (Billing Frequency)" at bounding box center [532, 173] width 338 height 25
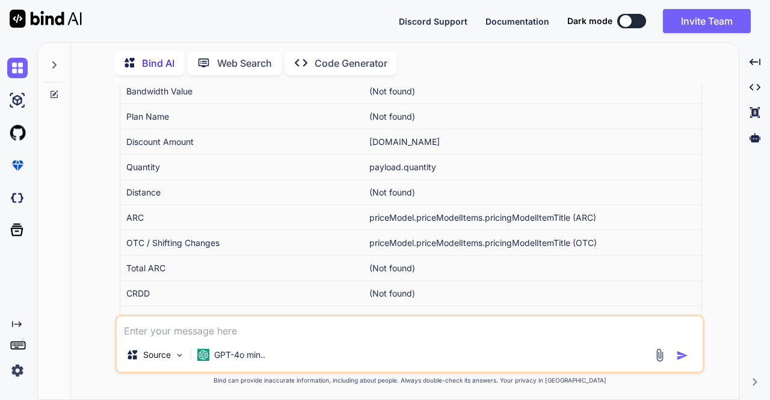
scroll to position [9534, 0]
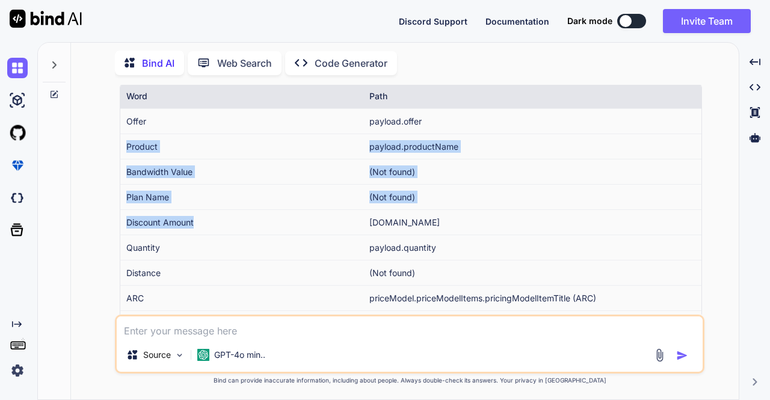
drag, startPoint x: 122, startPoint y: 210, endPoint x: 357, endPoint y: 285, distance: 246.2
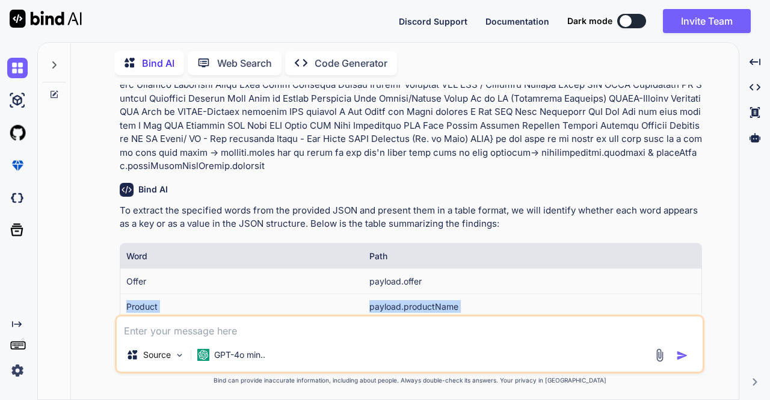
scroll to position [9615, 0]
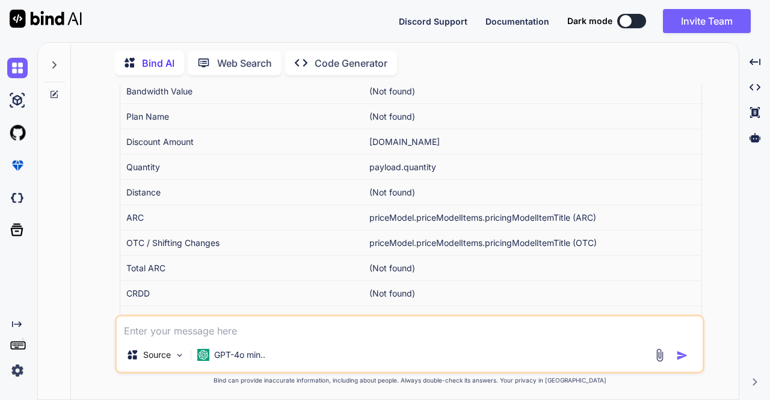
click at [100, 195] on div "You Bind AI To extract the specified words from the provided JSON and present t…" at bounding box center [410, 242] width 658 height 315
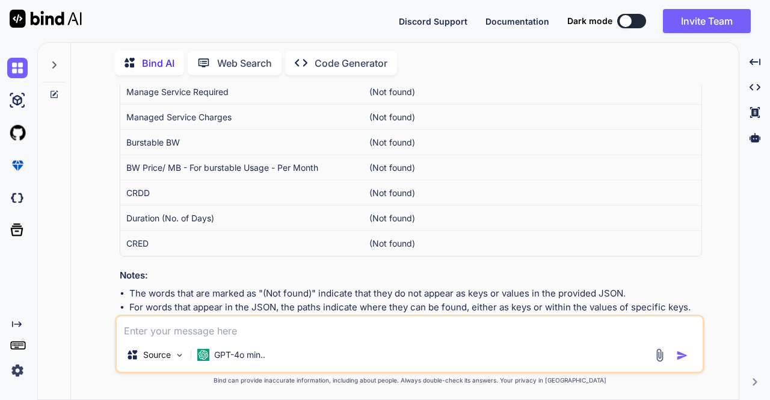
scroll to position [10376, 0]
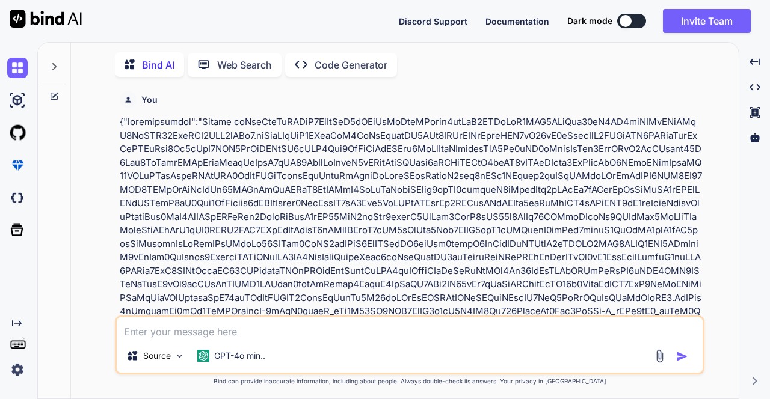
type textarea "x"
